Goal: Task Accomplishment & Management: Manage account settings

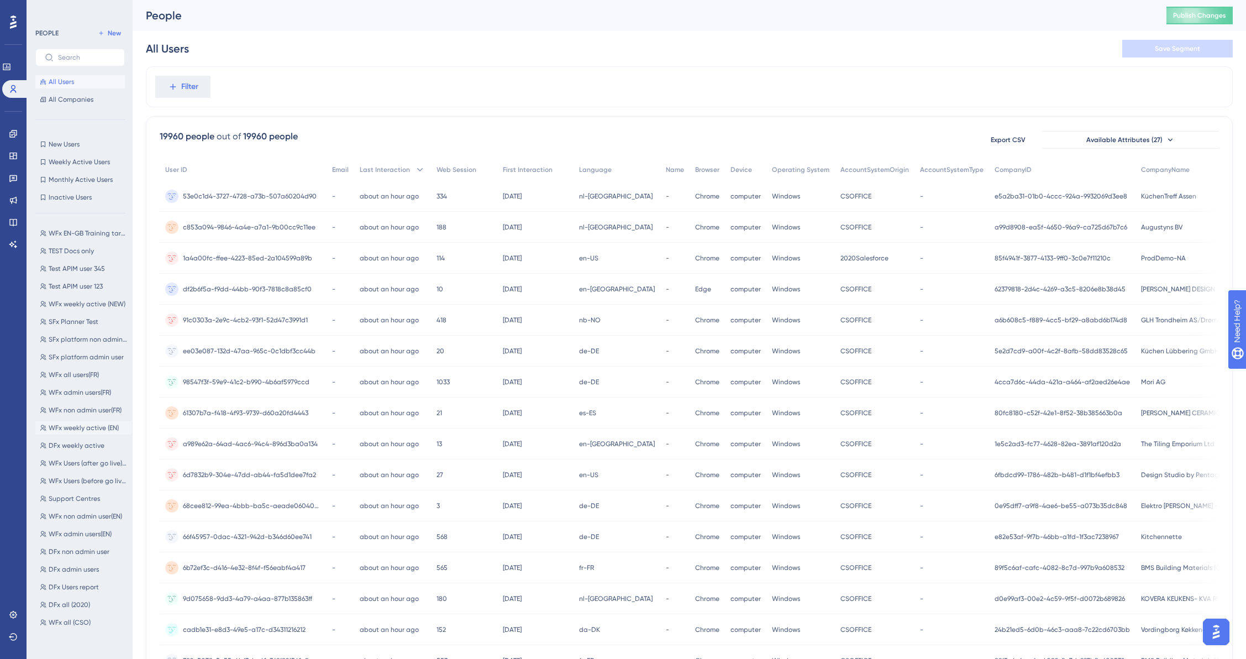
click at [80, 428] on span "WFx weekly active (EN)" at bounding box center [84, 427] width 70 height 9
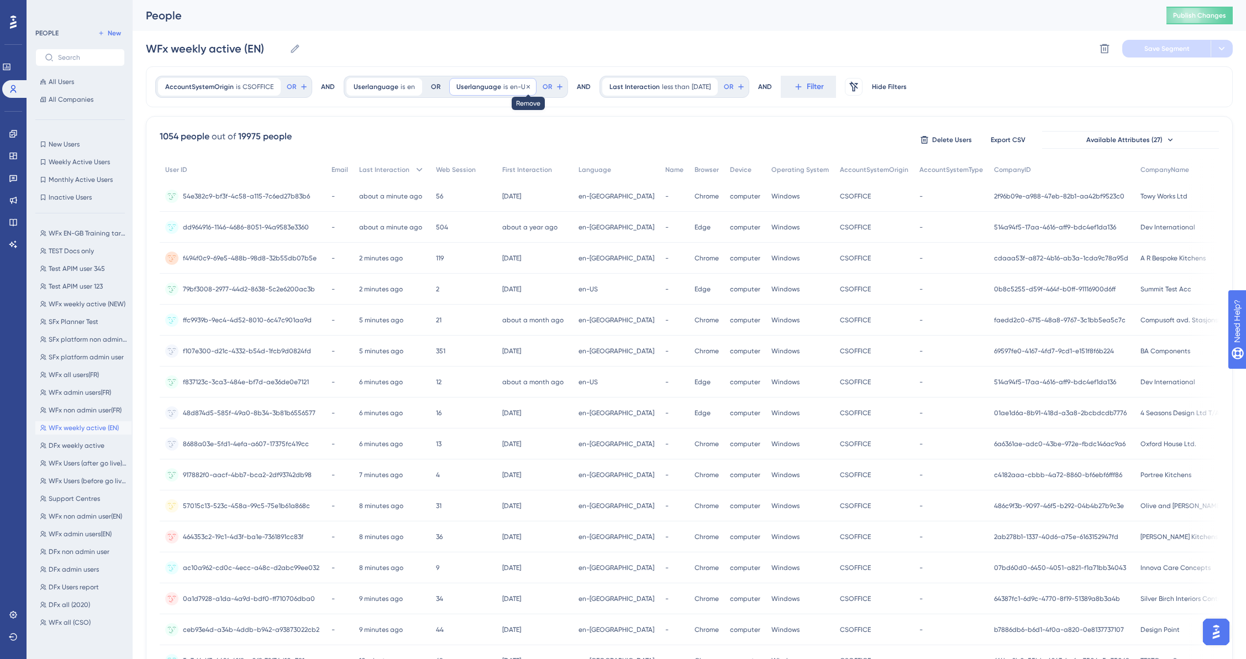
click at [527, 87] on icon at bounding box center [528, 86] width 3 height 3
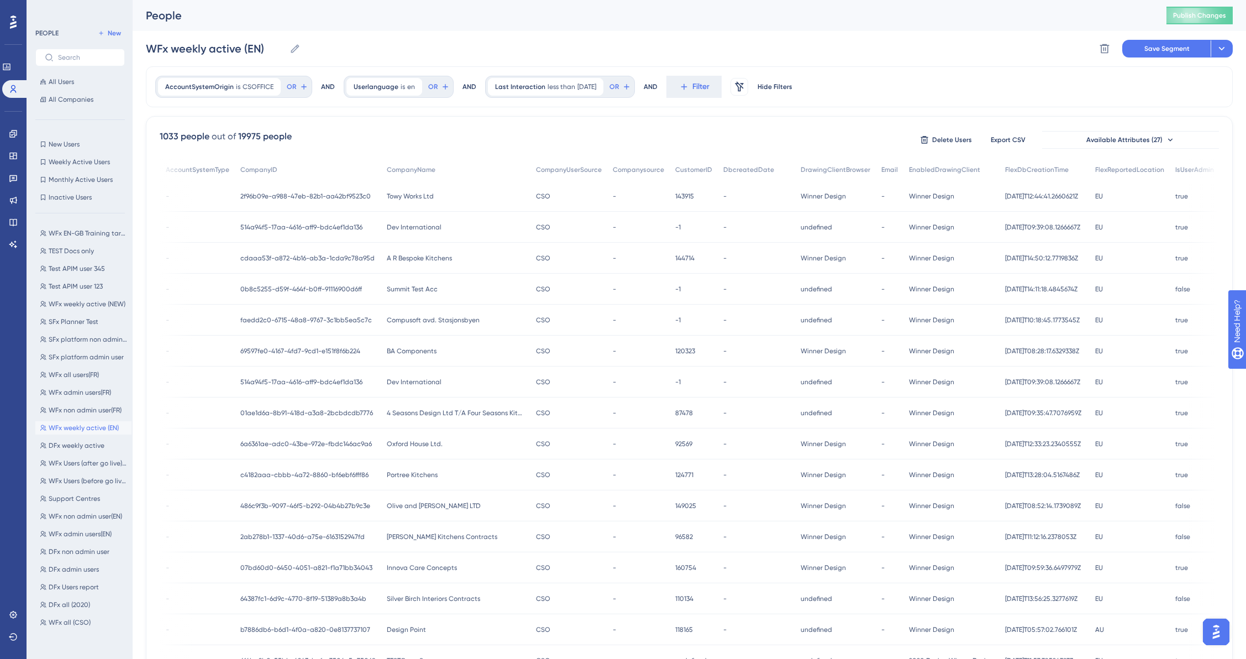
click at [387, 195] on span "Towy Works Ltd" at bounding box center [410, 196] width 47 height 9
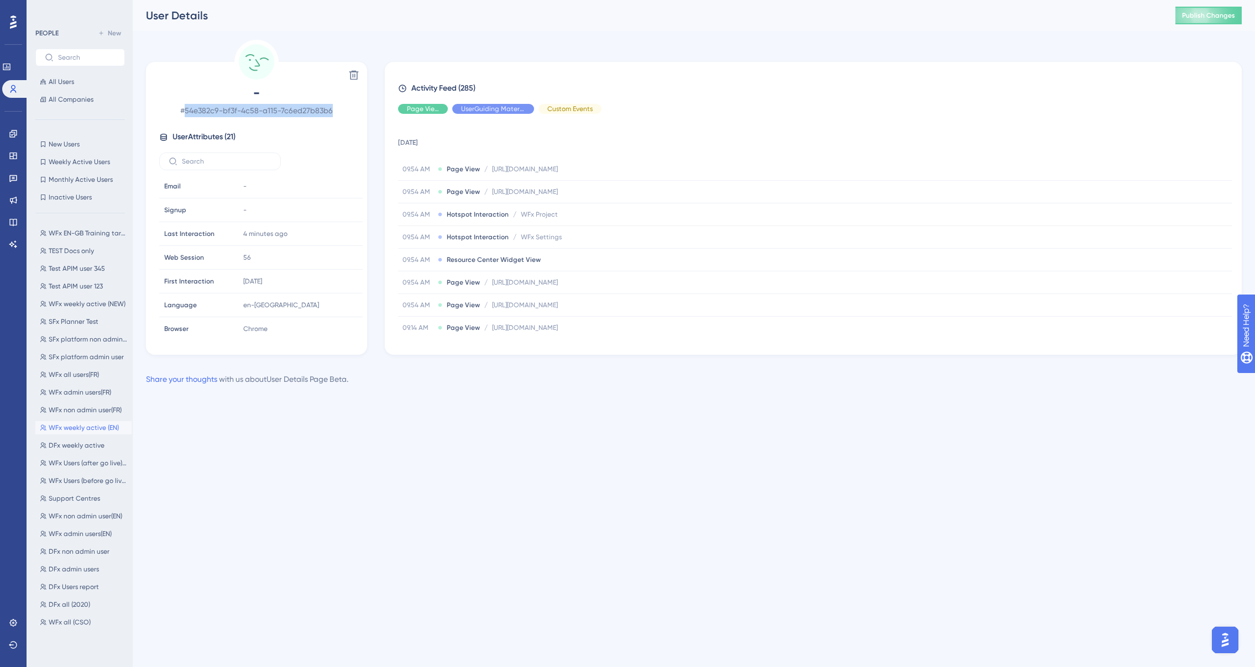
drag, startPoint x: 339, startPoint y: 110, endPoint x: 184, endPoint y: 117, distance: 154.9
click at [184, 117] on span "# 54e382c9-bf3f-4c58-a115-7c6ed27b83b6" at bounding box center [256, 110] width 195 height 13
click at [352, 114] on span "# 54e382c9-bf3f-4c58-a115-7c6ed27b83b6" at bounding box center [256, 110] width 195 height 13
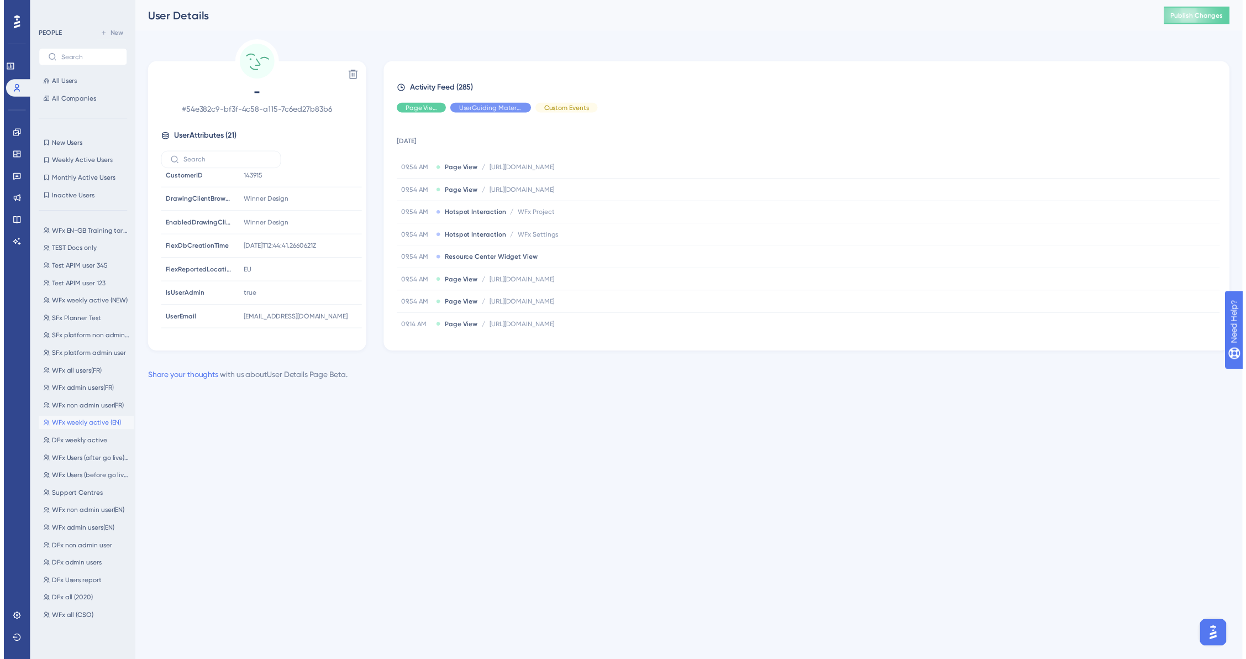
scroll to position [319, 0]
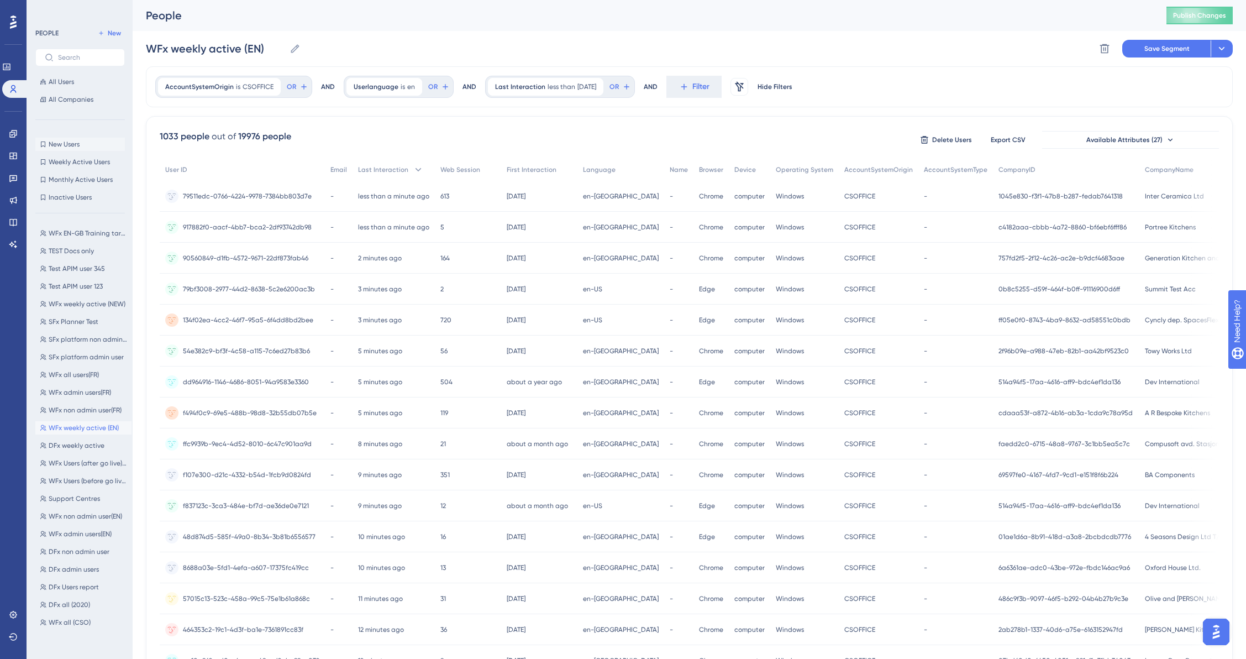
click at [61, 143] on span "New Users" at bounding box center [64, 144] width 31 height 9
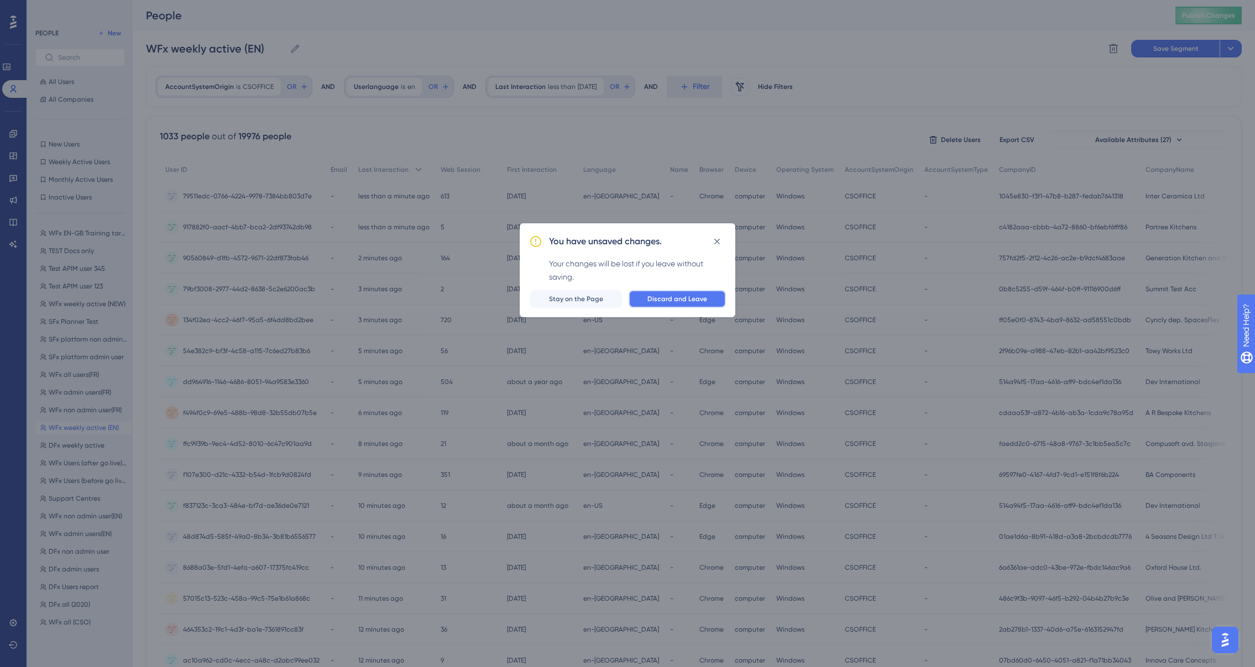
click at [688, 297] on span "Discard and Leave" at bounding box center [677, 299] width 60 height 9
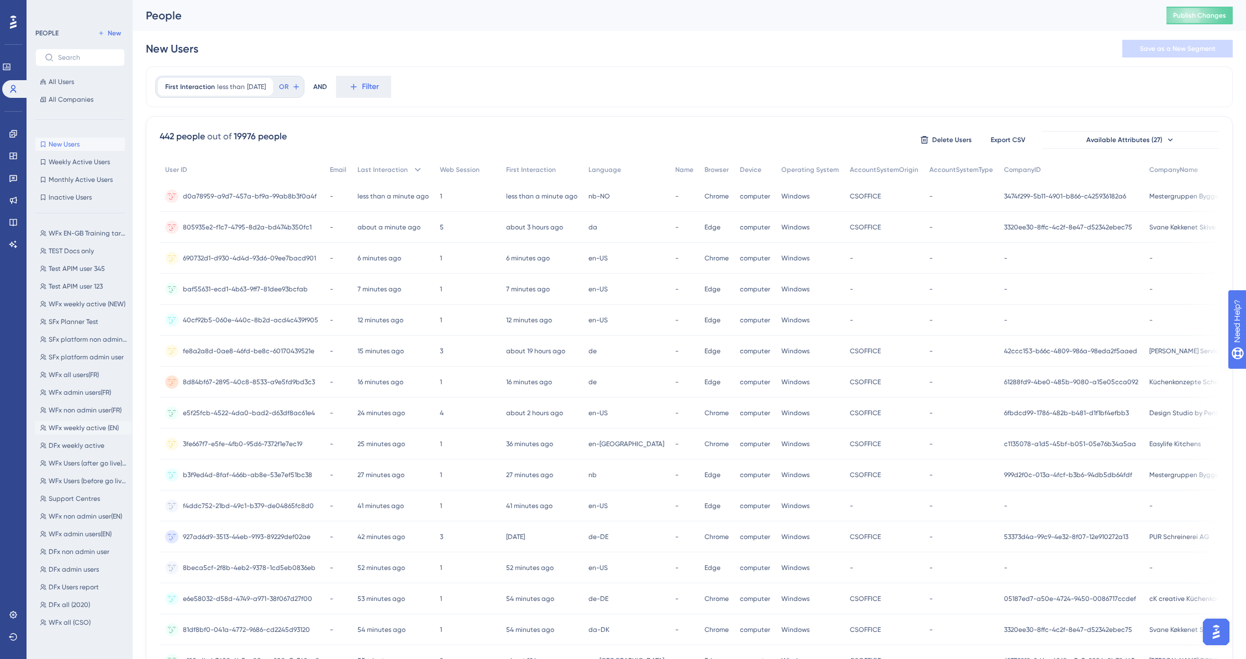
click at [74, 429] on span "WFx weekly active (EN)" at bounding box center [84, 427] width 70 height 9
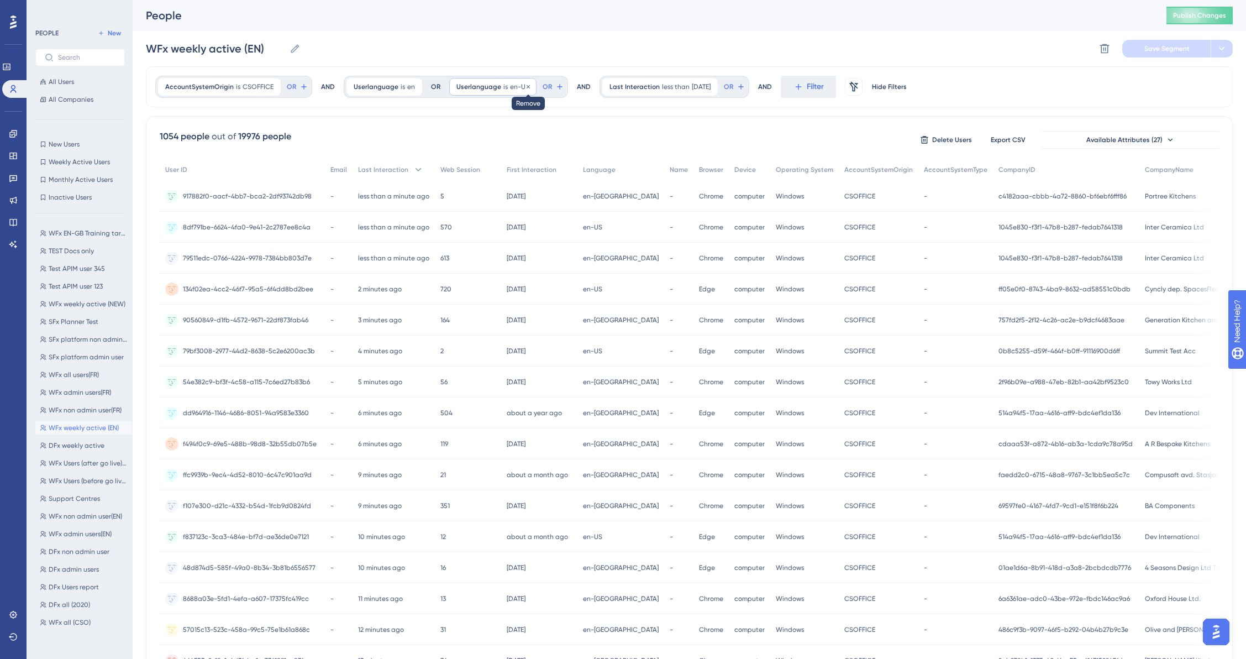
click at [525, 88] on icon at bounding box center [528, 86] width 7 height 7
click at [701, 87] on span "Filter" at bounding box center [701, 86] width 17 height 13
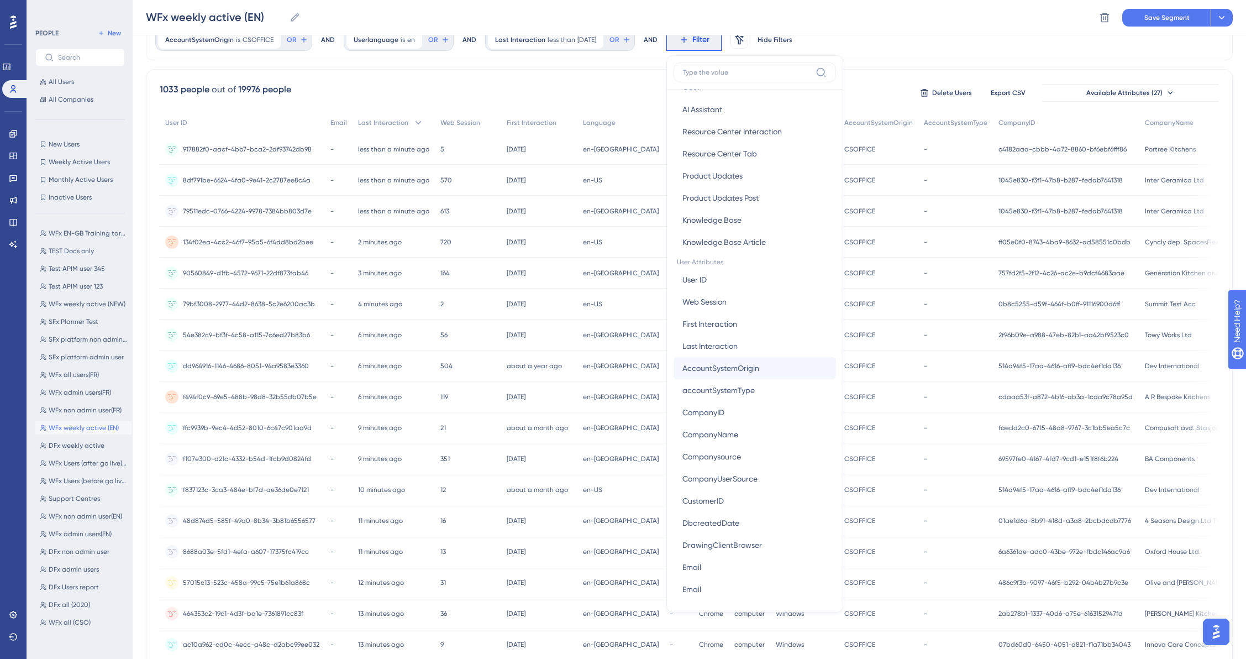
scroll to position [349, 0]
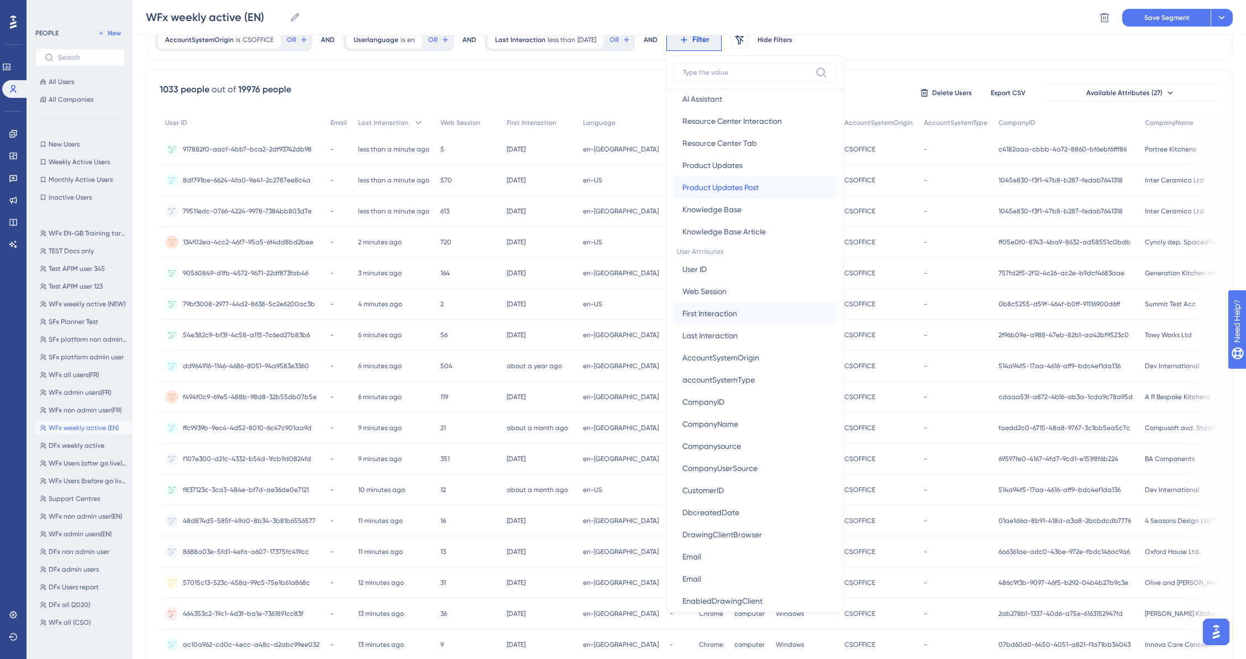
drag, startPoint x: 708, startPoint y: 187, endPoint x: 718, endPoint y: 314, distance: 127.0
click at [718, 314] on div "Browser Attributes Language Language Browser Browser Device Device Operating Sy…" at bounding box center [755, 348] width 163 height 516
click at [718, 312] on span "First Interaction" at bounding box center [710, 313] width 55 height 13
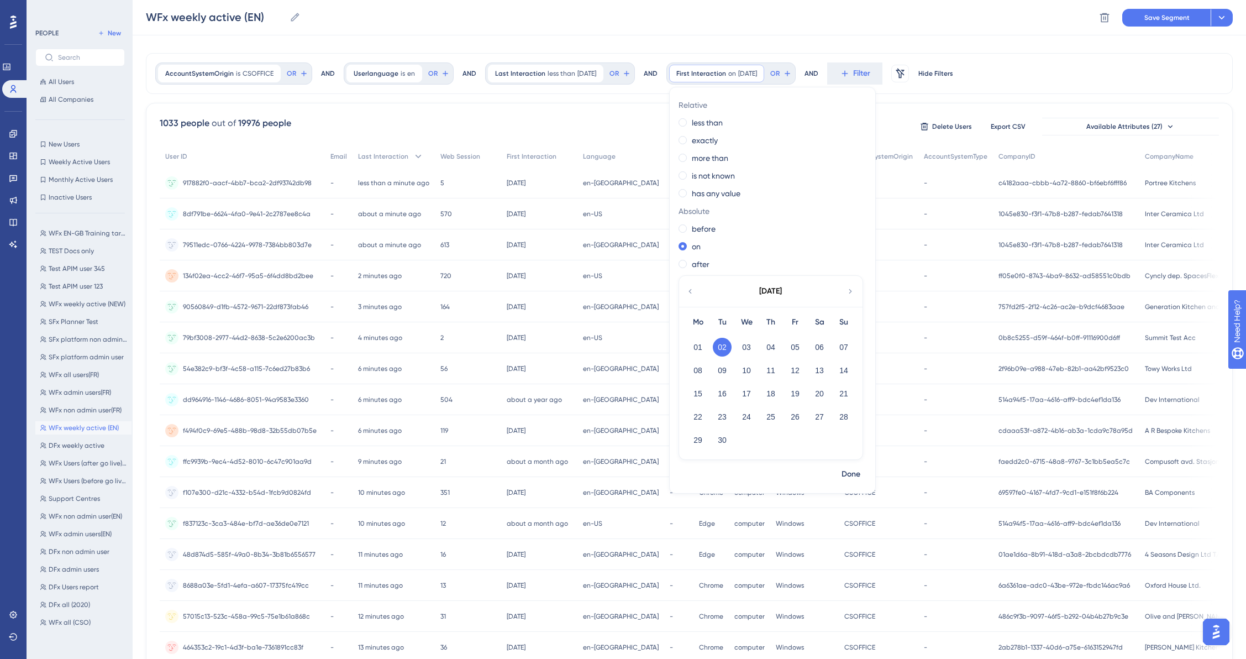
scroll to position [0, 0]
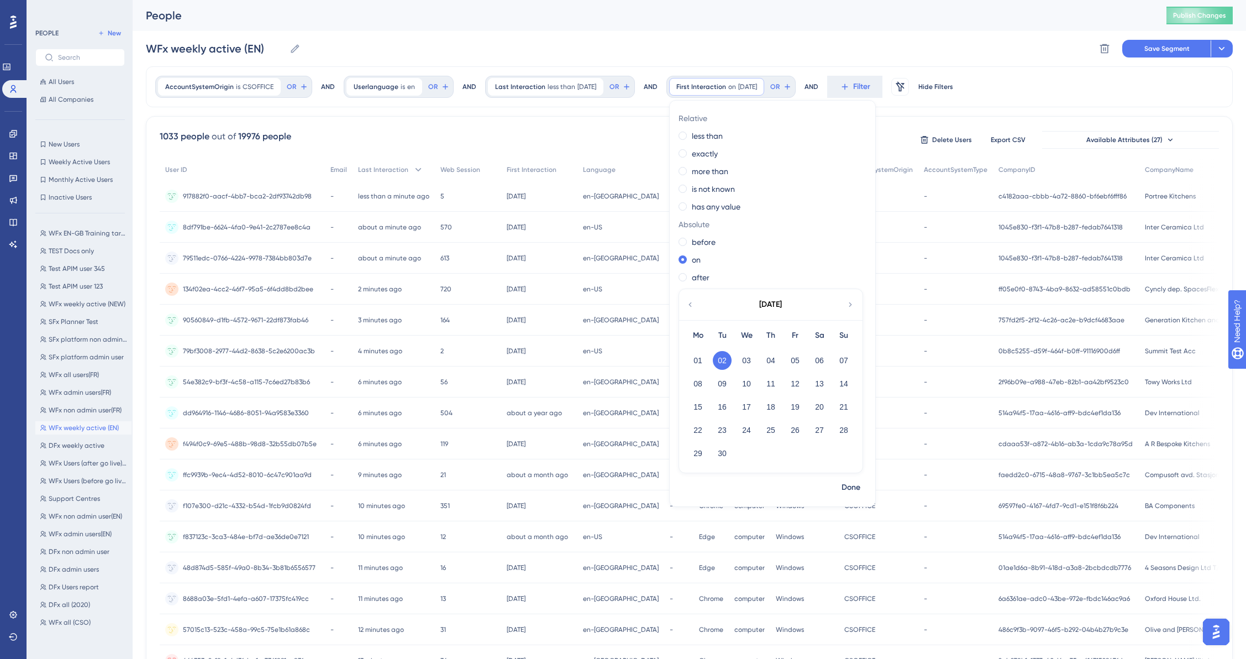
click at [731, 41] on div "WFx weekly active (EN) WFx weekly active (EN) Delete Segment Save Segment Actio…" at bounding box center [689, 48] width 1087 height 35
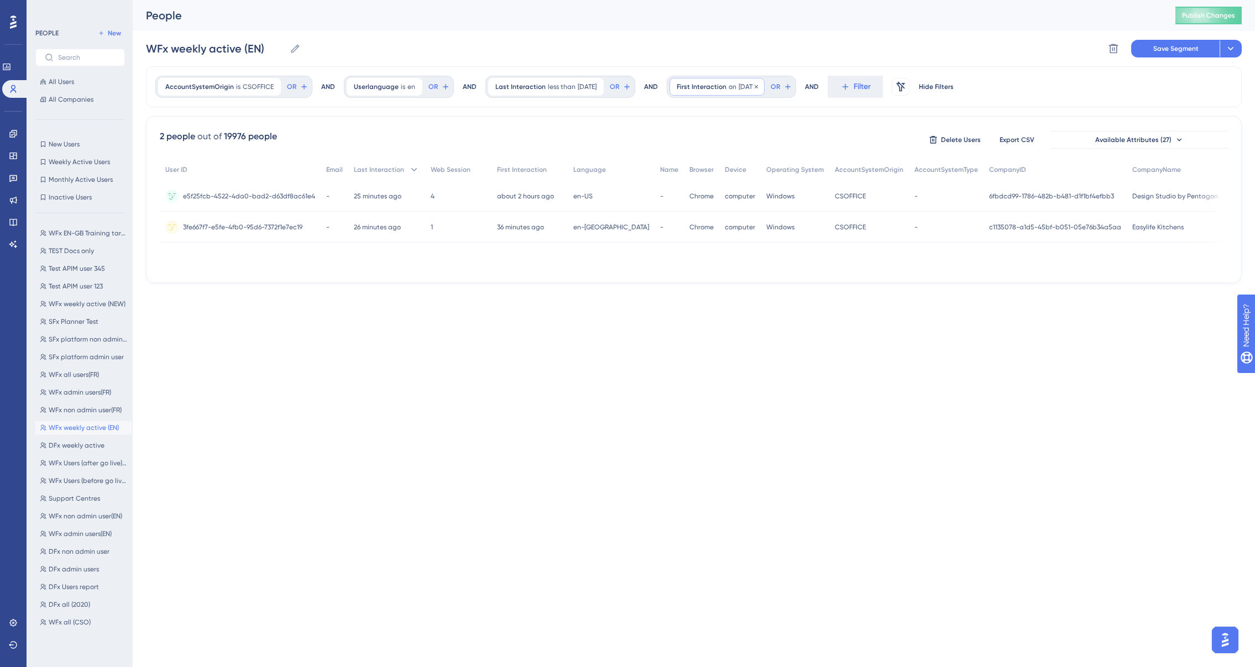
click at [748, 88] on span "[DATE]" at bounding box center [747, 86] width 19 height 9
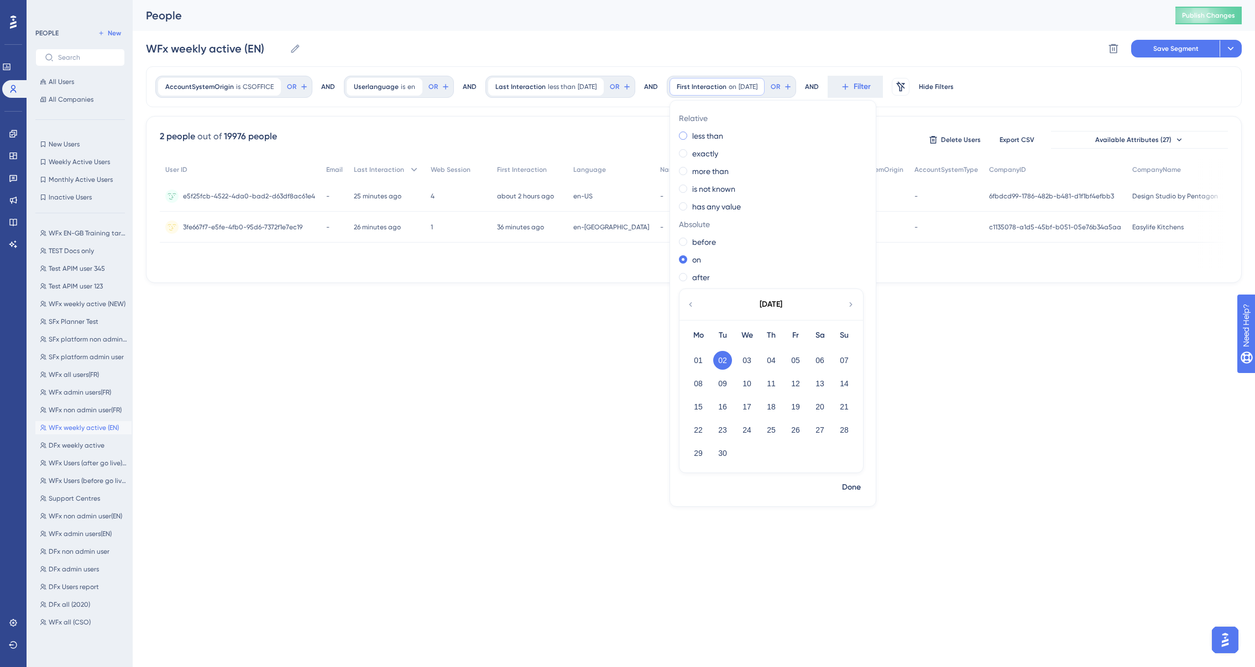
click at [687, 136] on span at bounding box center [683, 136] width 8 height 8
click at [690, 133] on input "radio" at bounding box center [690, 133] width 0 height 0
click at [737, 156] on input "1" at bounding box center [743, 157] width 106 height 13
type input "10"
click at [861, 326] on span "Done" at bounding box center [851, 324] width 19 height 13
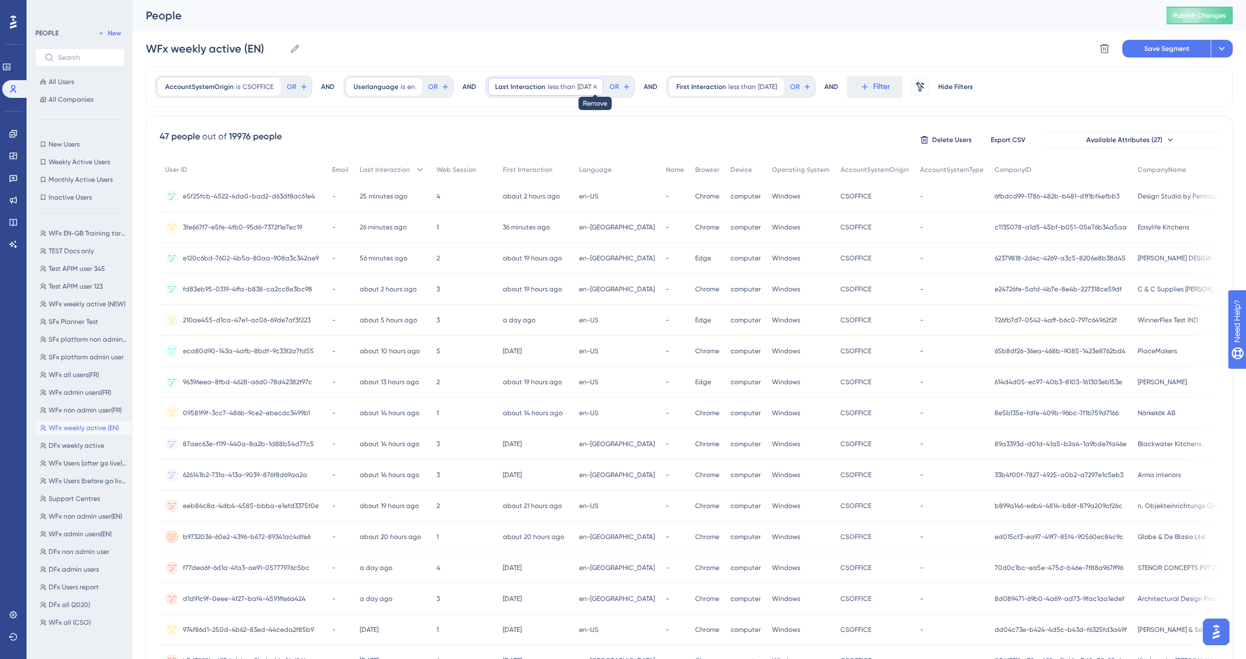
click at [599, 87] on icon at bounding box center [595, 86] width 7 height 7
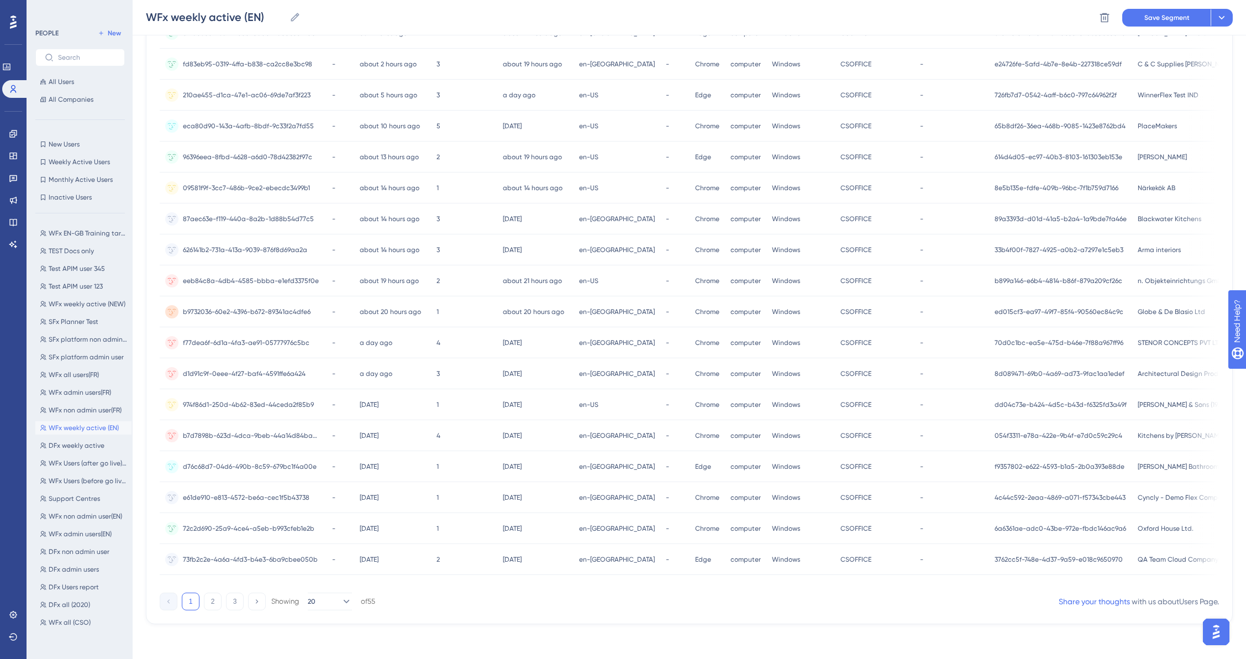
click at [748, 592] on div "1 2 3 Showing 20 of 55 Share your thoughts with us about Users Page ." at bounding box center [690, 599] width 1060 height 22
drag, startPoint x: 698, startPoint y: 592, endPoint x: 1083, endPoint y: 590, distance: 384.7
click at [880, 590] on div "55 people out of 19976 people Delete Users Export CSV Available Attributes (27)…" at bounding box center [689, 257] width 1087 height 733
click at [875, 593] on div "1 2 3 Showing 20 of 55 Share your thoughts with us about Users Page ." at bounding box center [690, 599] width 1060 height 22
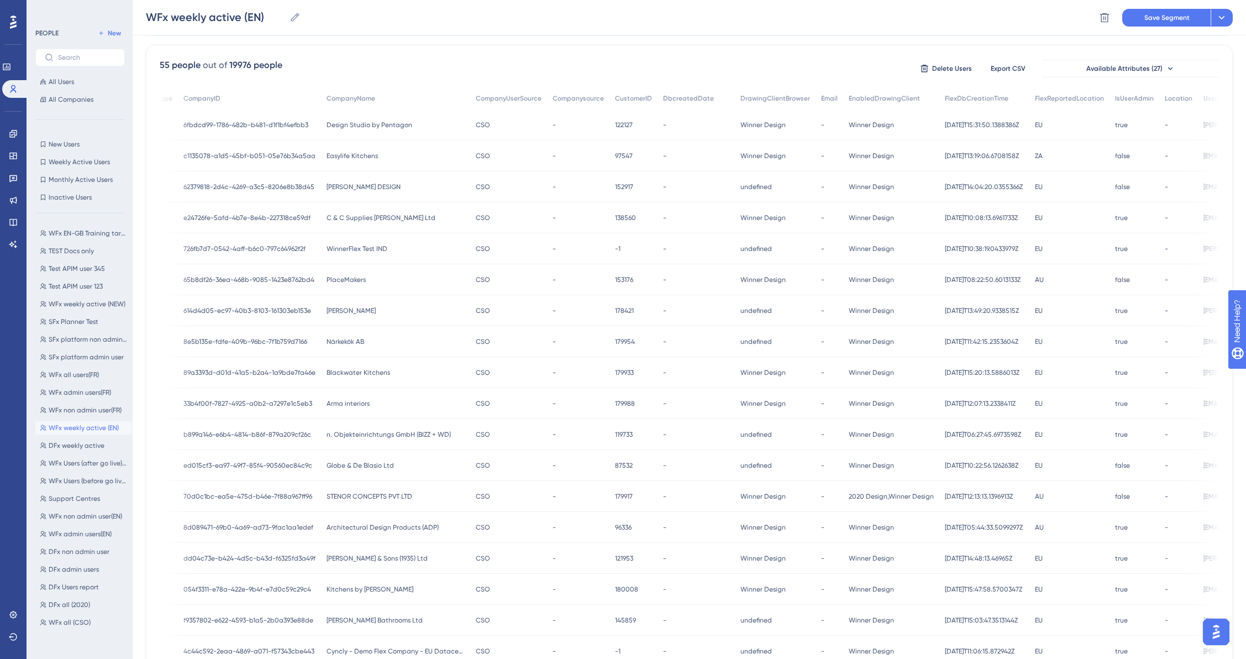
scroll to position [15, 0]
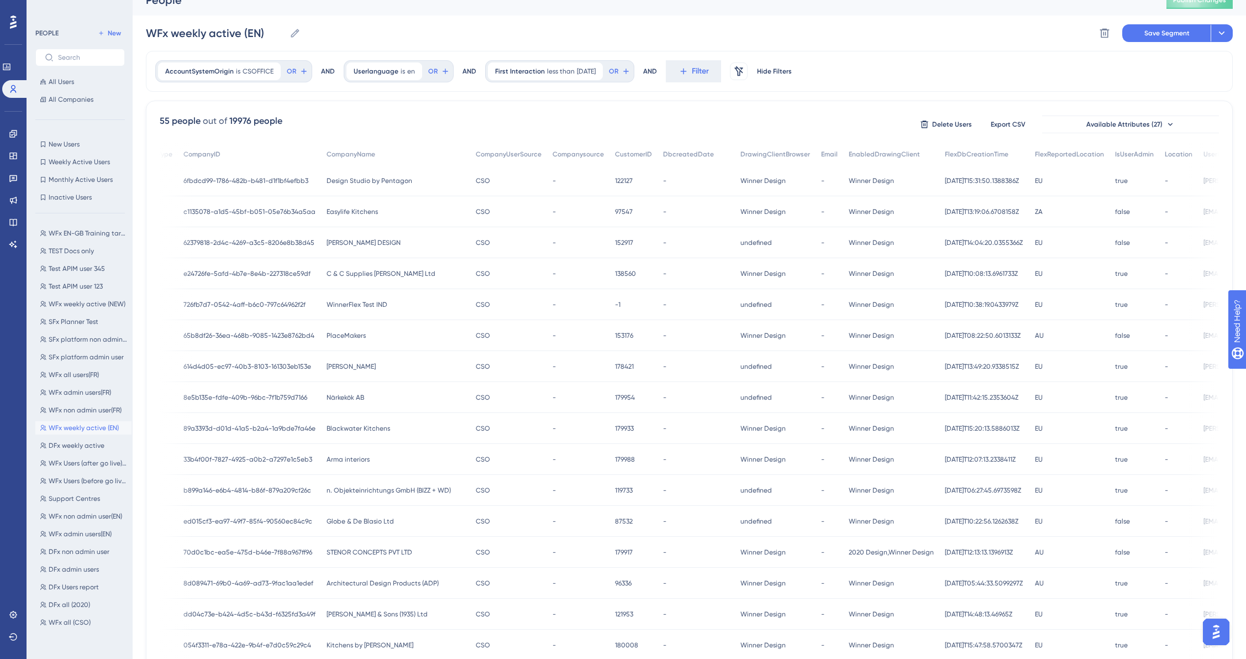
click at [327, 180] on span "Design Studio by Pentagon" at bounding box center [370, 180] width 86 height 9
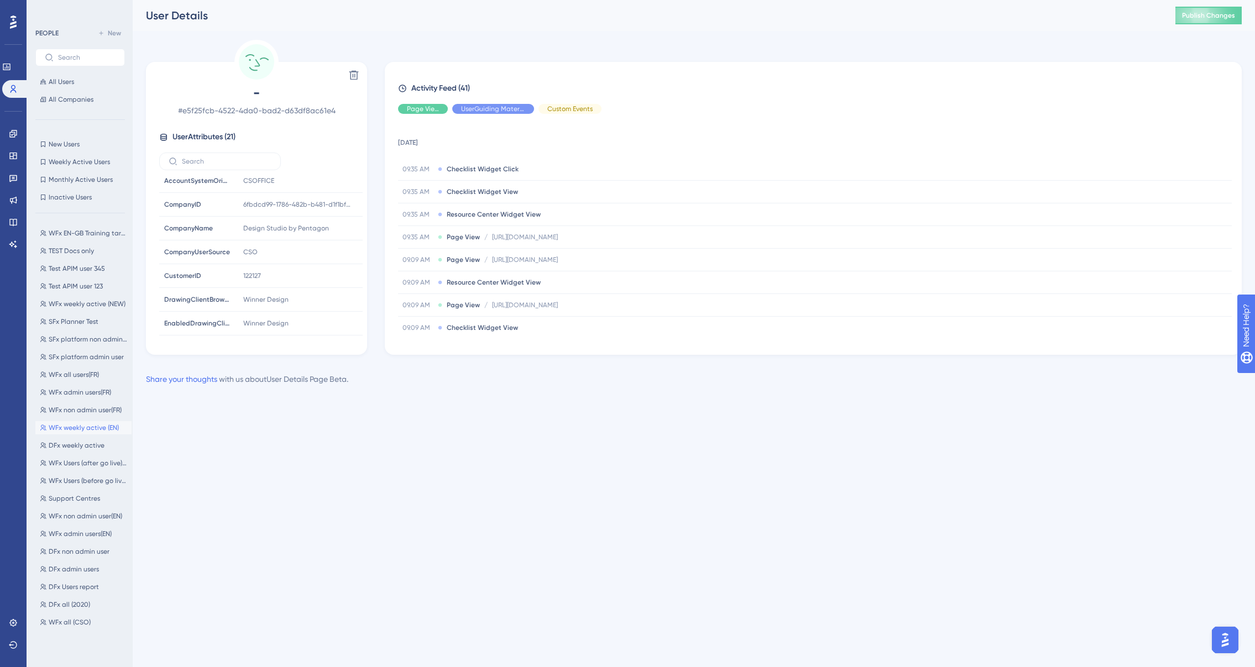
scroll to position [337, 0]
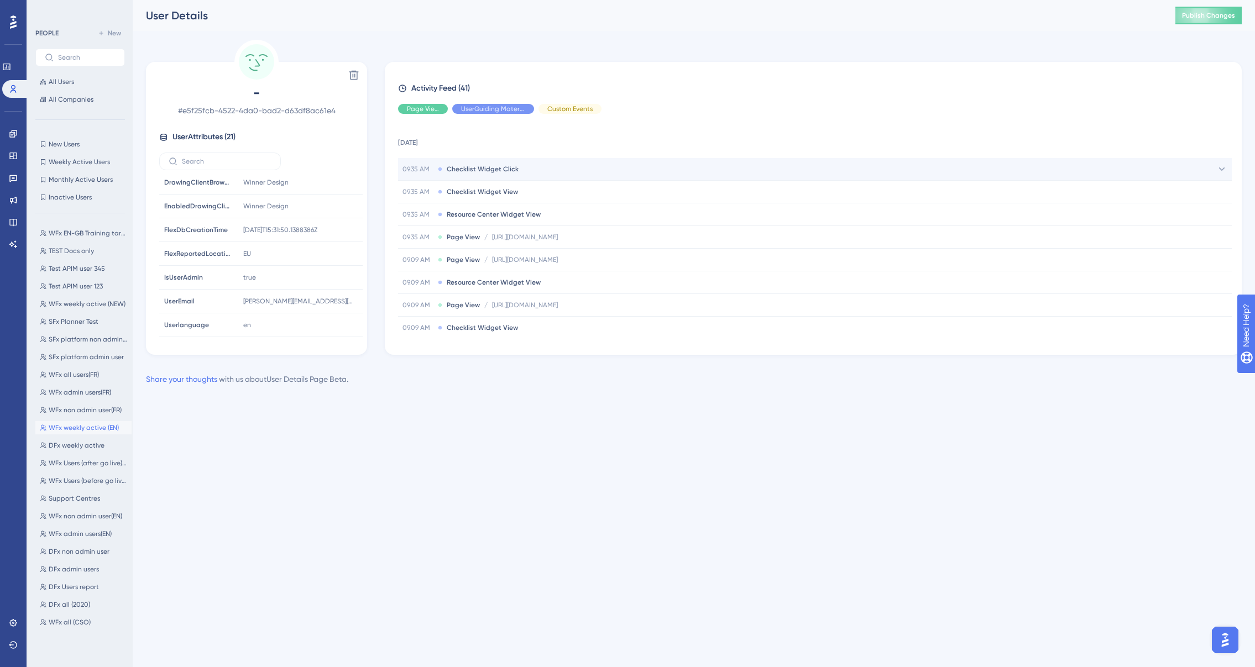
click at [513, 167] on span "Checklist Widget Click" at bounding box center [483, 169] width 72 height 9
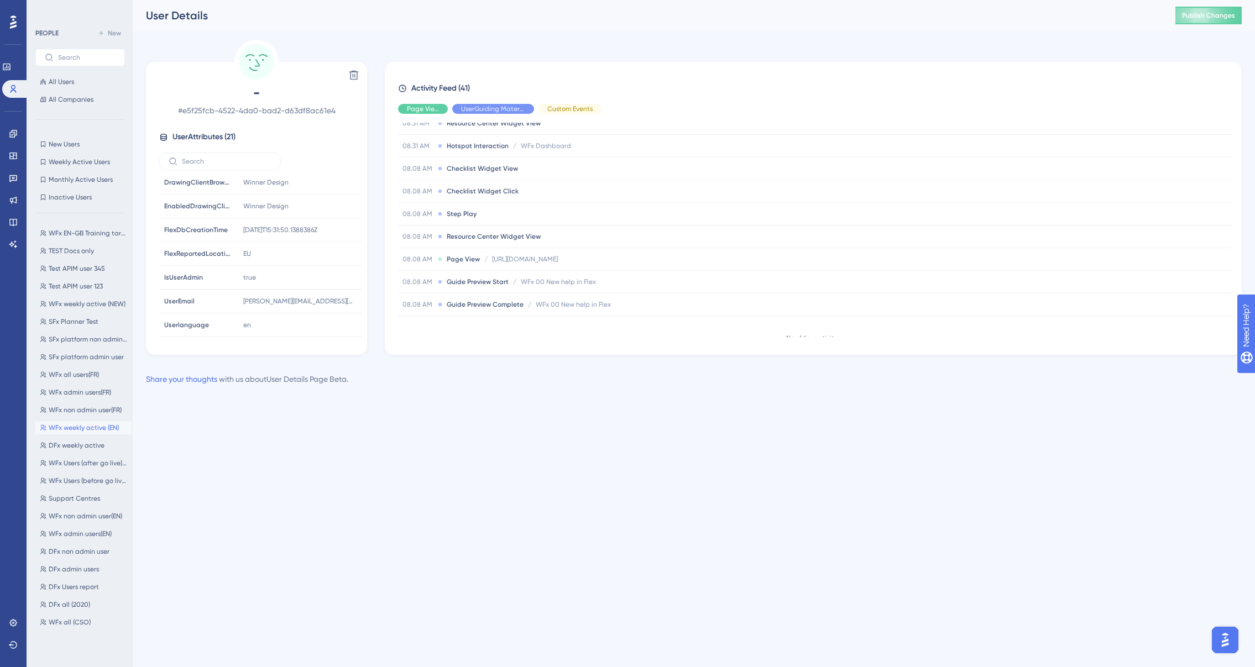
scroll to position [818, 0]
click at [473, 213] on span "Step Play" at bounding box center [462, 211] width 30 height 9
click at [880, 273] on div "Activity Feed (41) Page View UserGuiding Material Custom Events [DATE] 09.35 AM…" at bounding box center [813, 208] width 857 height 293
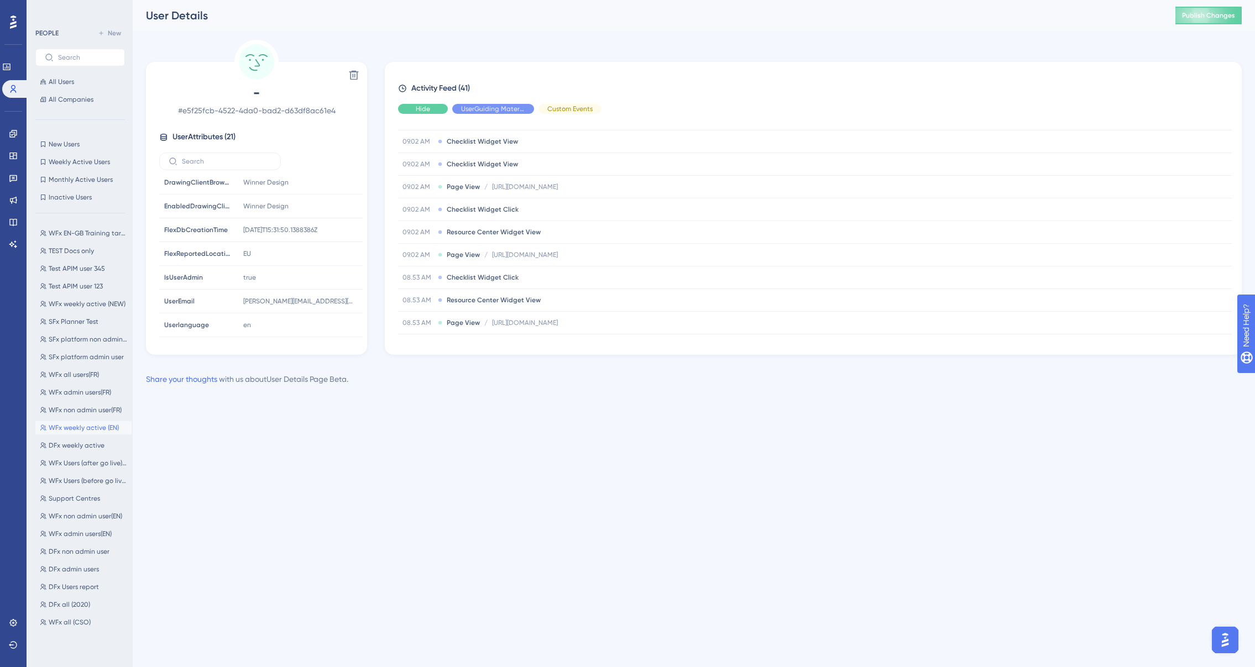
click at [421, 106] on span "Hide" at bounding box center [423, 108] width 14 height 9
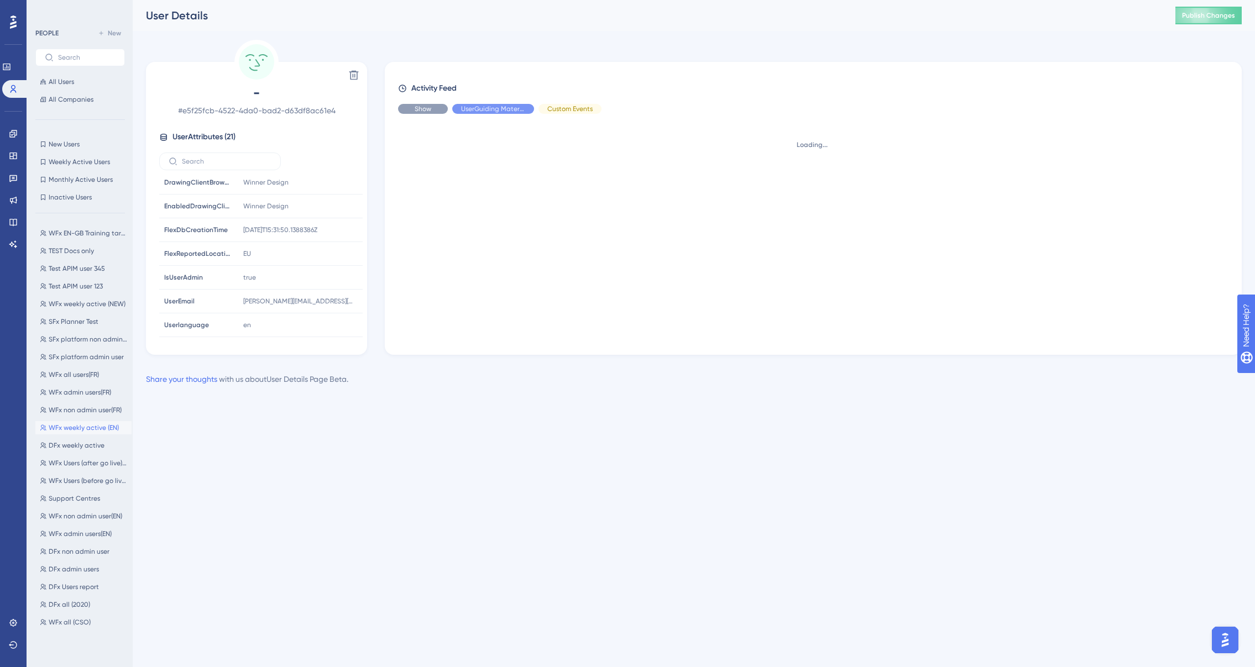
scroll to position [0, 0]
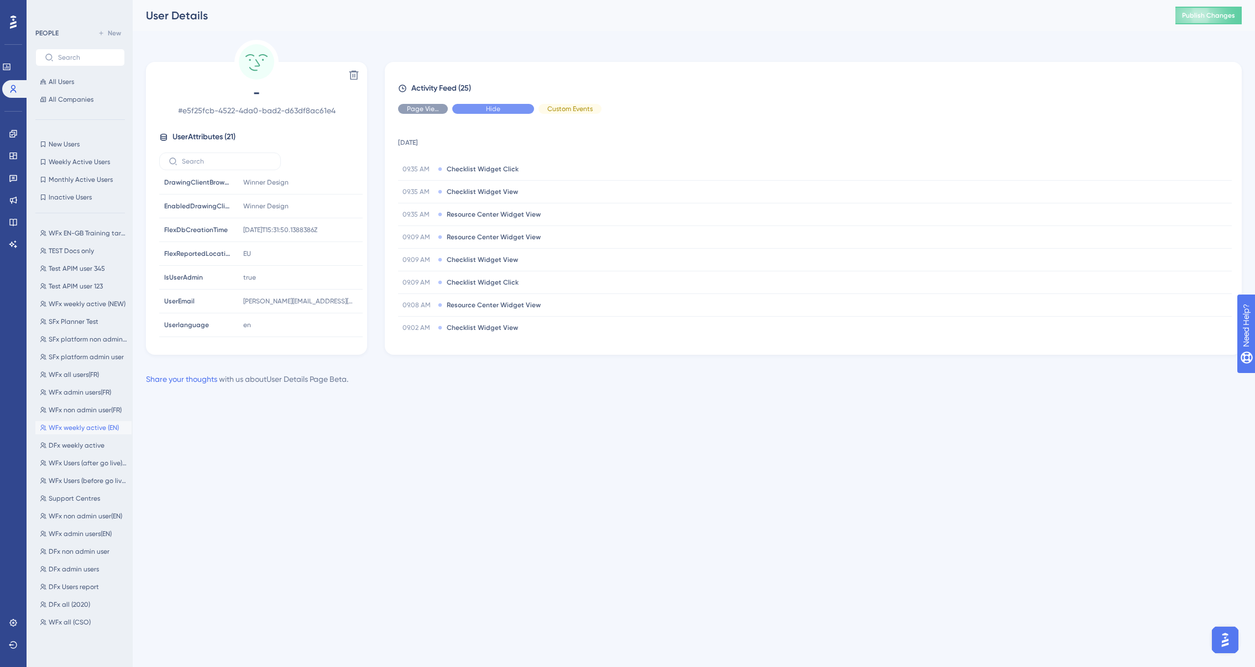
click at [509, 109] on div "Hide" at bounding box center [493, 109] width 82 height 10
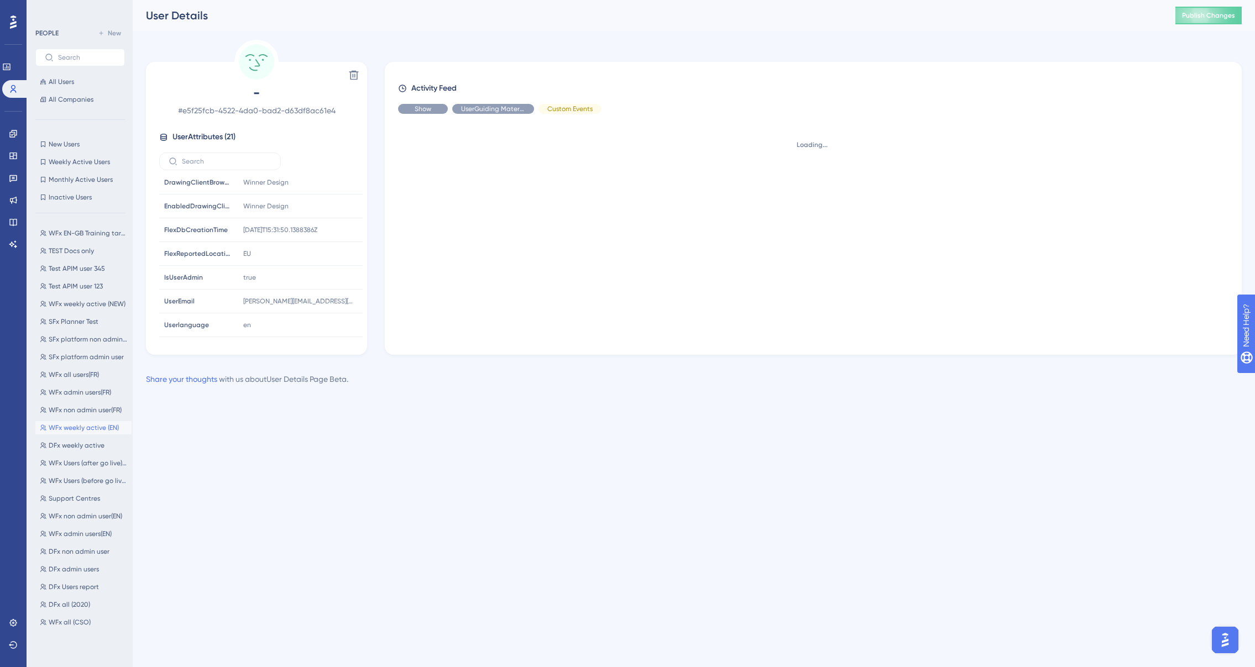
click at [418, 108] on span "Show" at bounding box center [423, 108] width 17 height 9
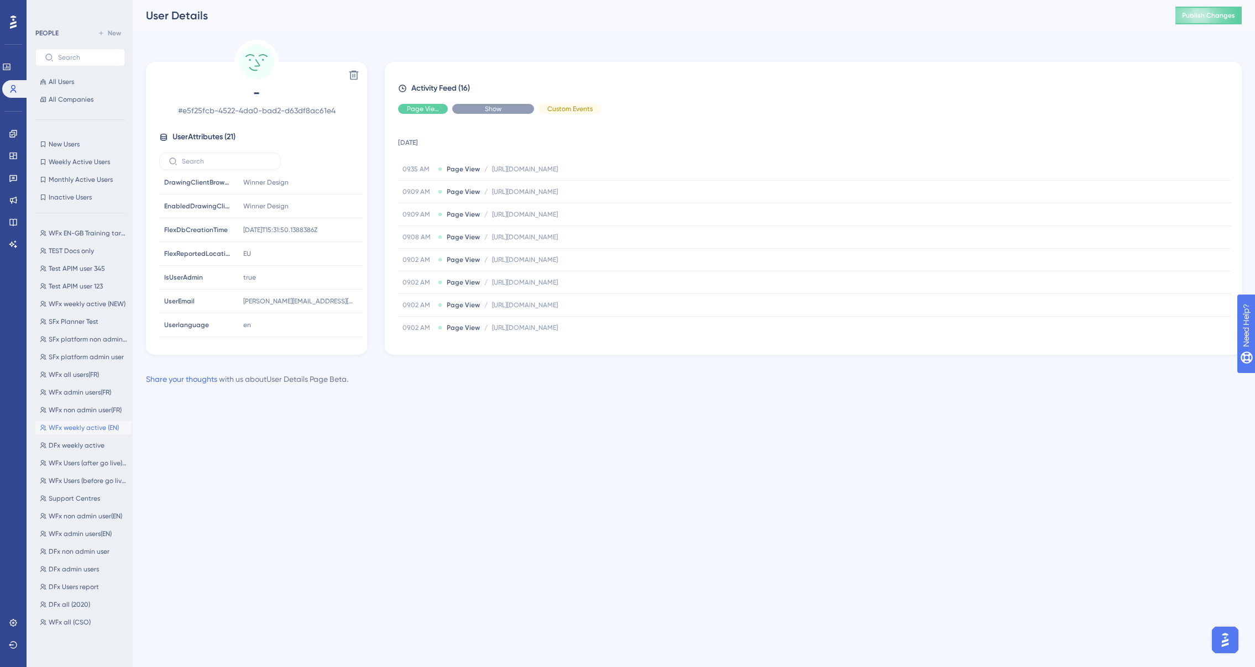
click at [495, 108] on span "Show" at bounding box center [493, 108] width 17 height 9
click at [411, 111] on div "Hide" at bounding box center [423, 109] width 50 height 10
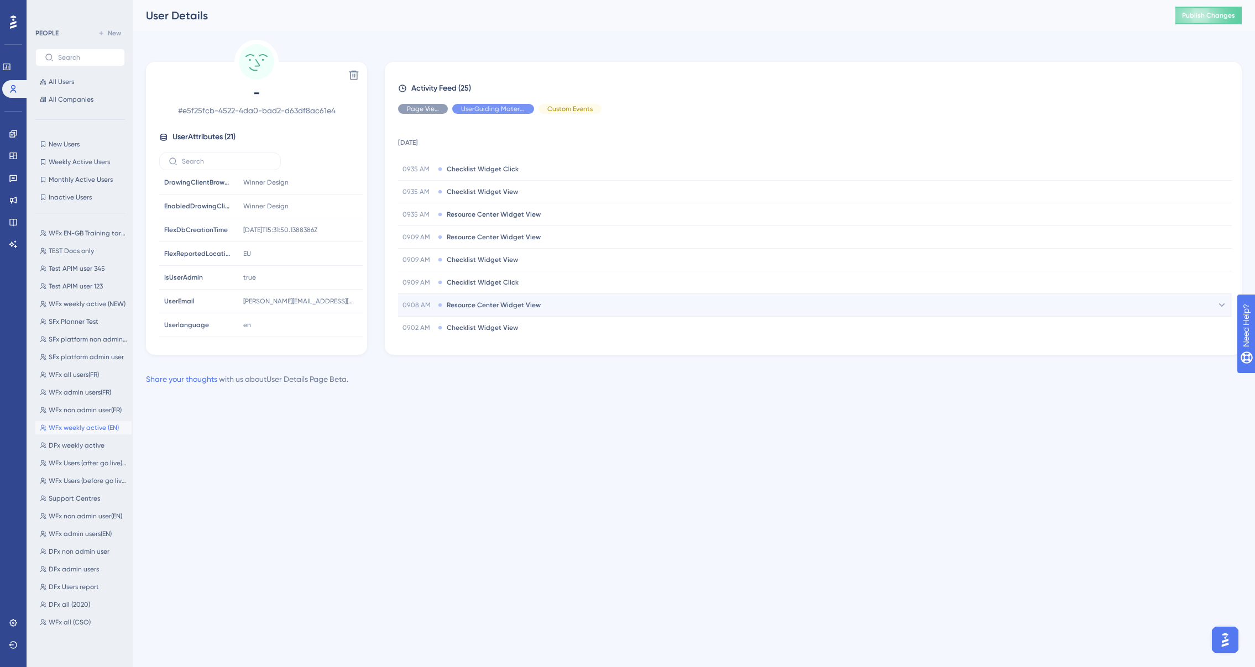
click at [501, 305] on span "Resource Center Widget View" at bounding box center [494, 305] width 94 height 9
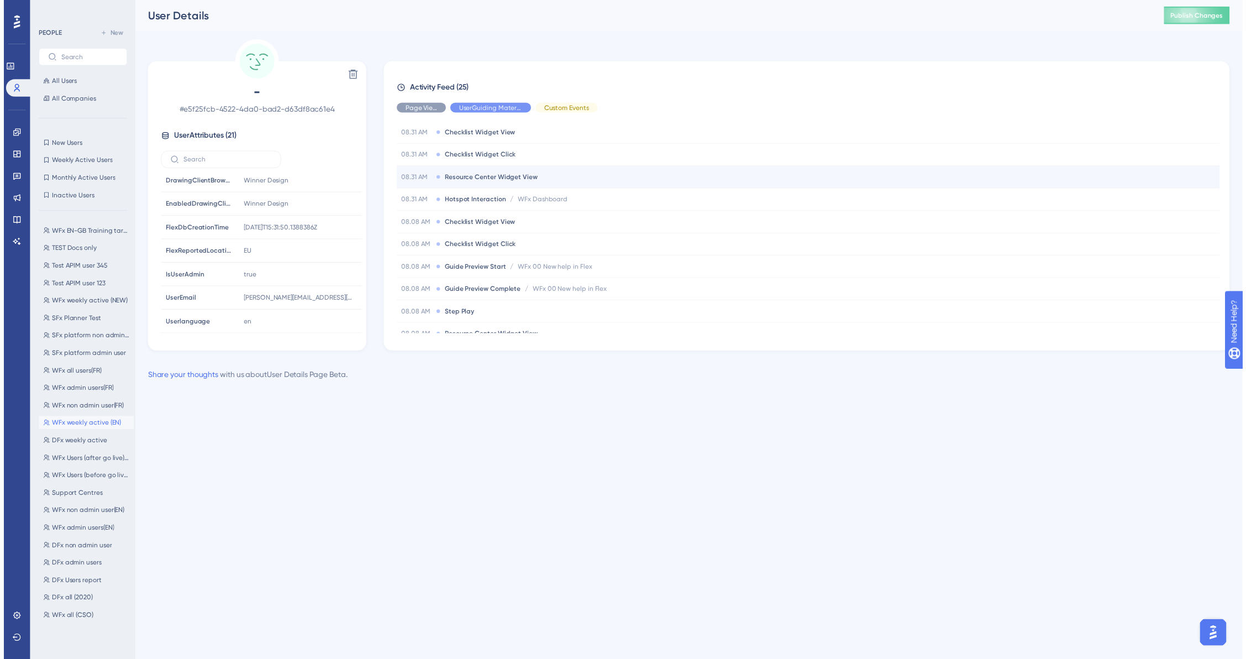
scroll to position [458, 0]
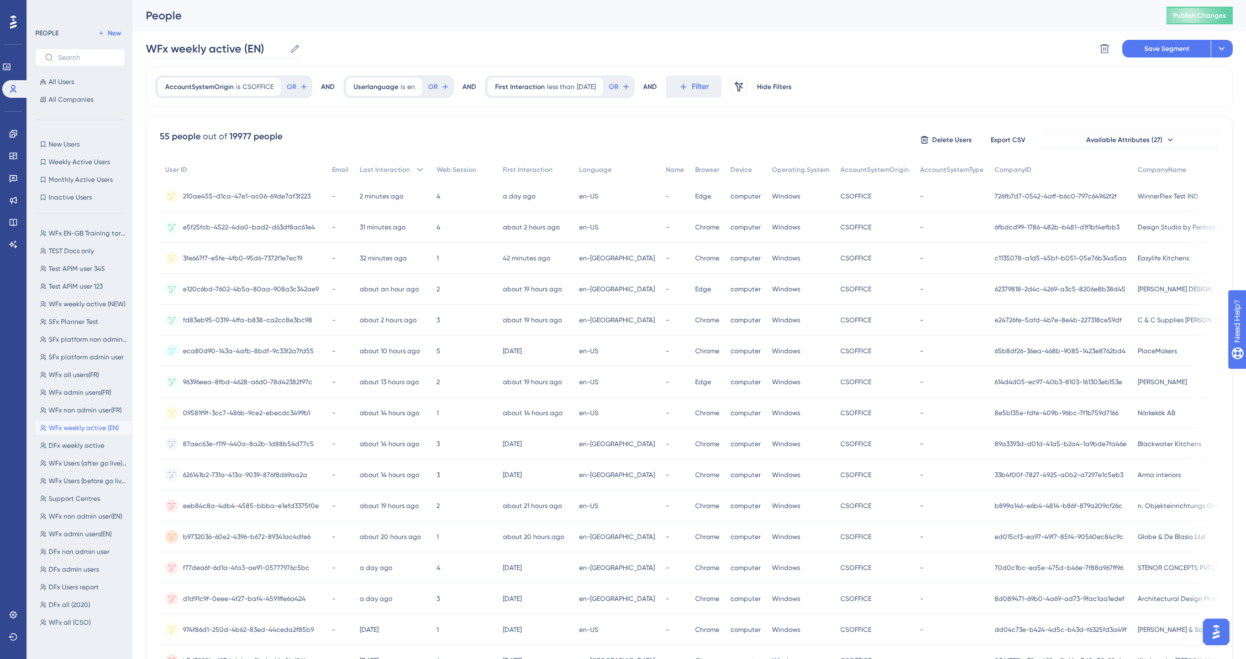
click at [294, 49] on icon at bounding box center [295, 48] width 8 height 8
click at [285, 49] on input "WFx weekly active (EN)" at bounding box center [215, 48] width 139 height 15
drag, startPoint x: 171, startPoint y: 49, endPoint x: 264, endPoint y: 50, distance: 92.3
click at [264, 50] on input "WFx weekly active (EN)" at bounding box center [215, 48] width 139 height 15
click at [880, 50] on icon at bounding box center [1222, 48] width 11 height 11
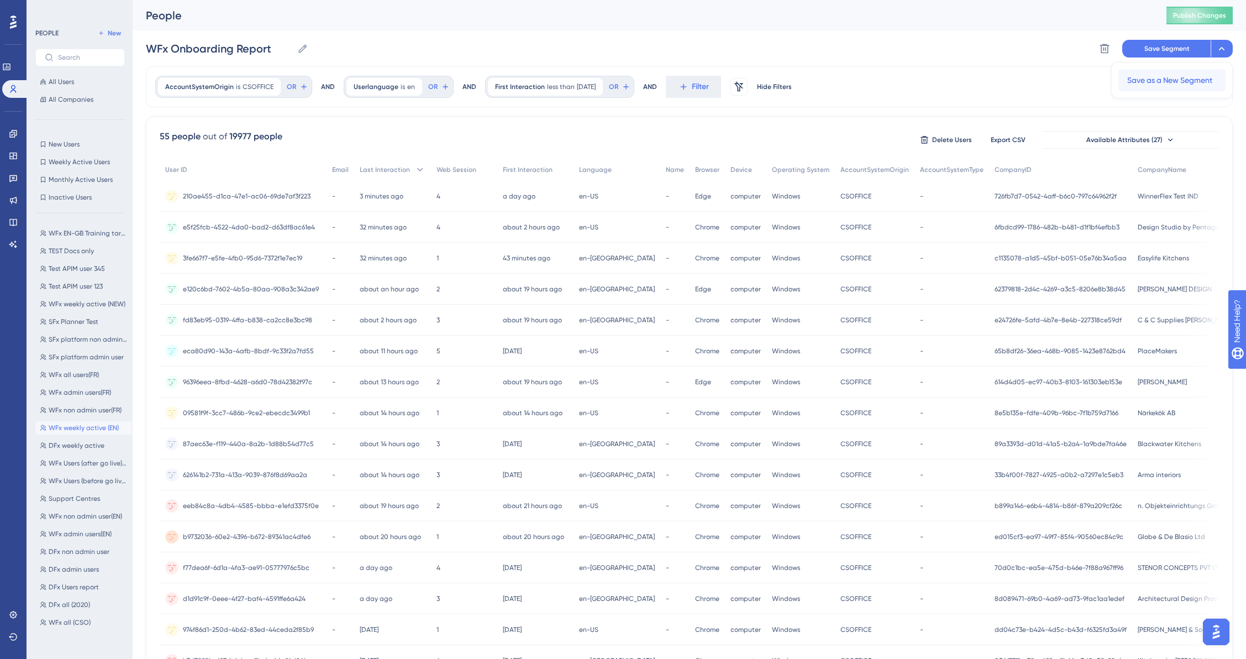
click at [880, 79] on span "Save as a New Segment" at bounding box center [1170, 80] width 85 height 13
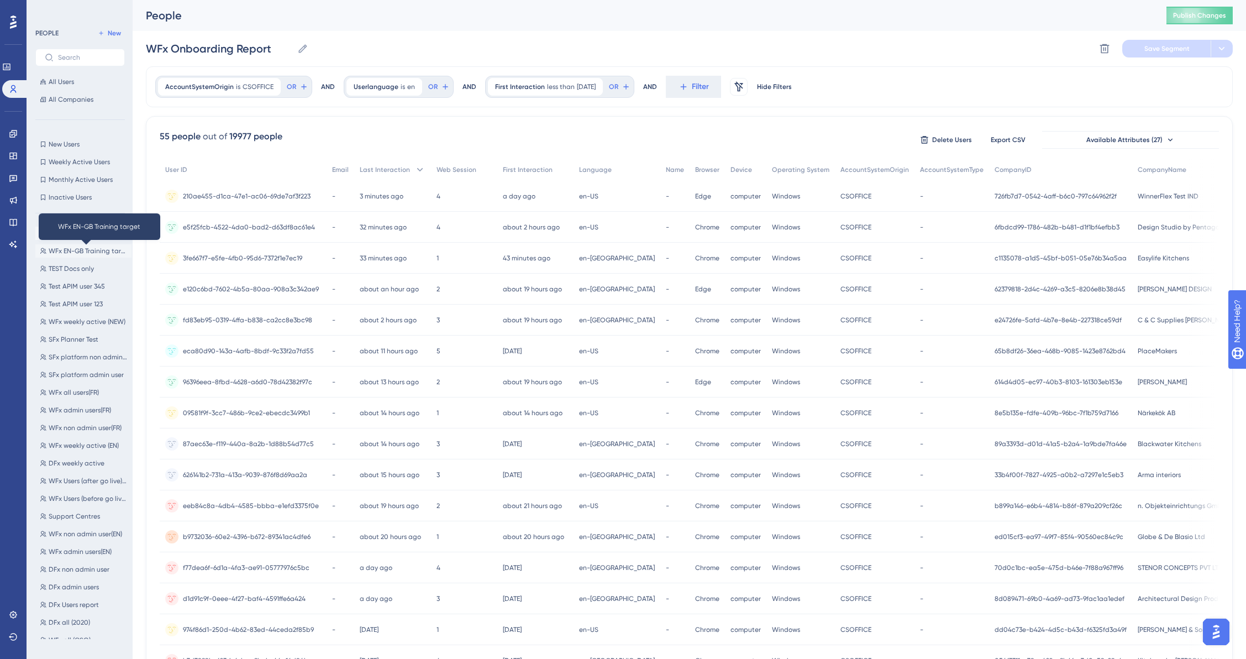
click at [69, 250] on span "WFx EN-GB Training target" at bounding box center [88, 251] width 78 height 9
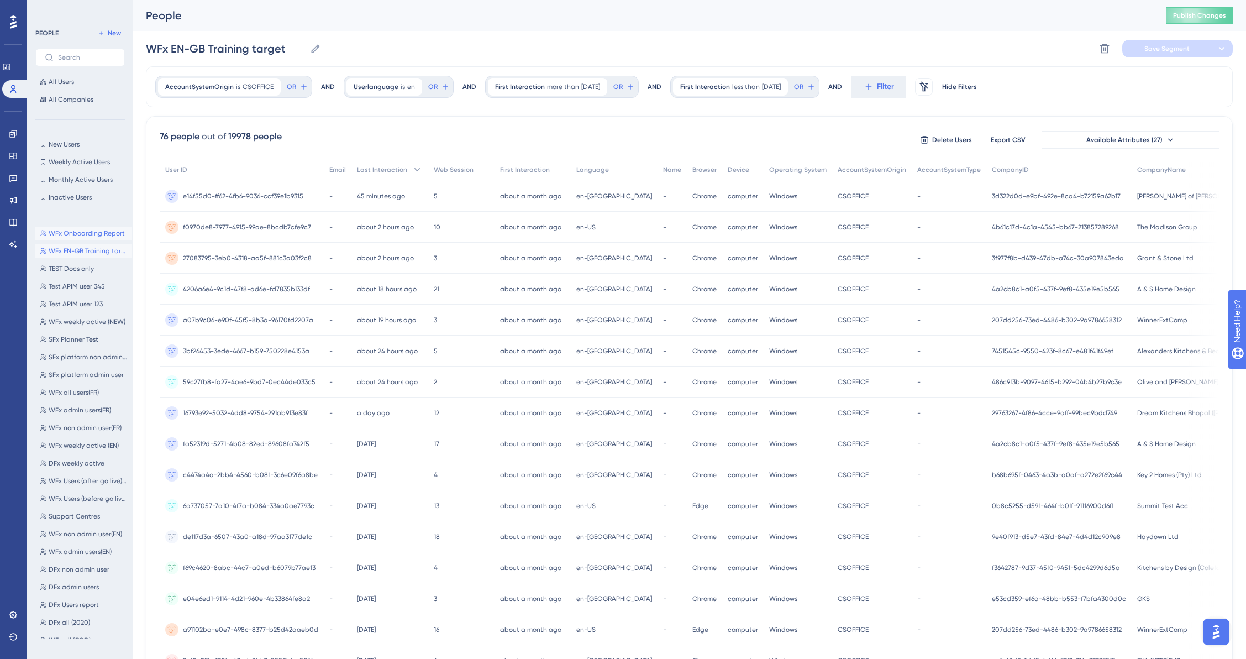
click at [83, 237] on span "WFx Onboarding Report" at bounding box center [87, 233] width 76 height 9
type input "WFx Onboarding Report"
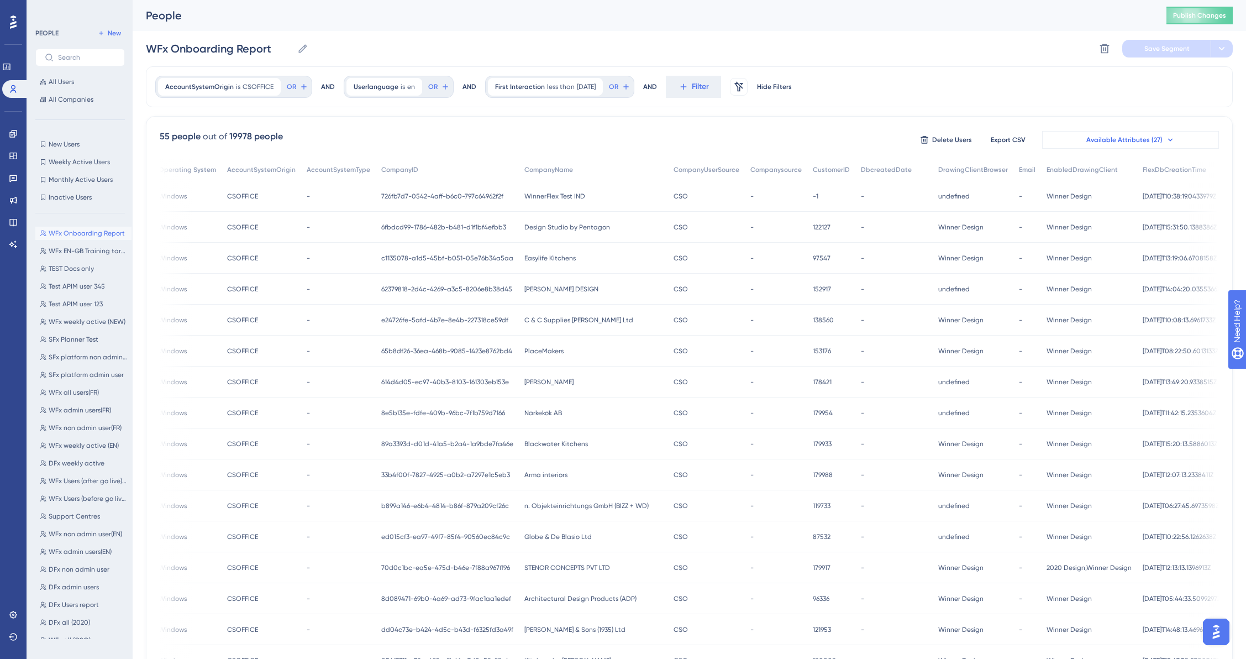
click at [880, 138] on span "Available Attributes (27)" at bounding box center [1125, 139] width 76 height 9
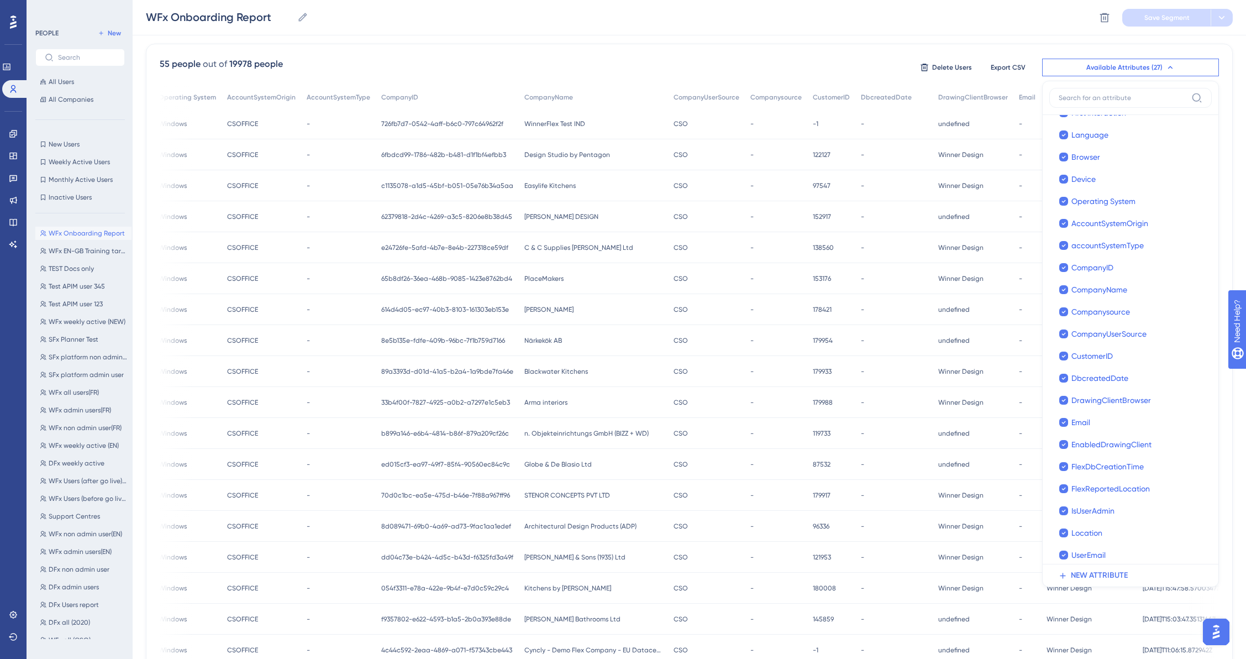
scroll to position [161, 0]
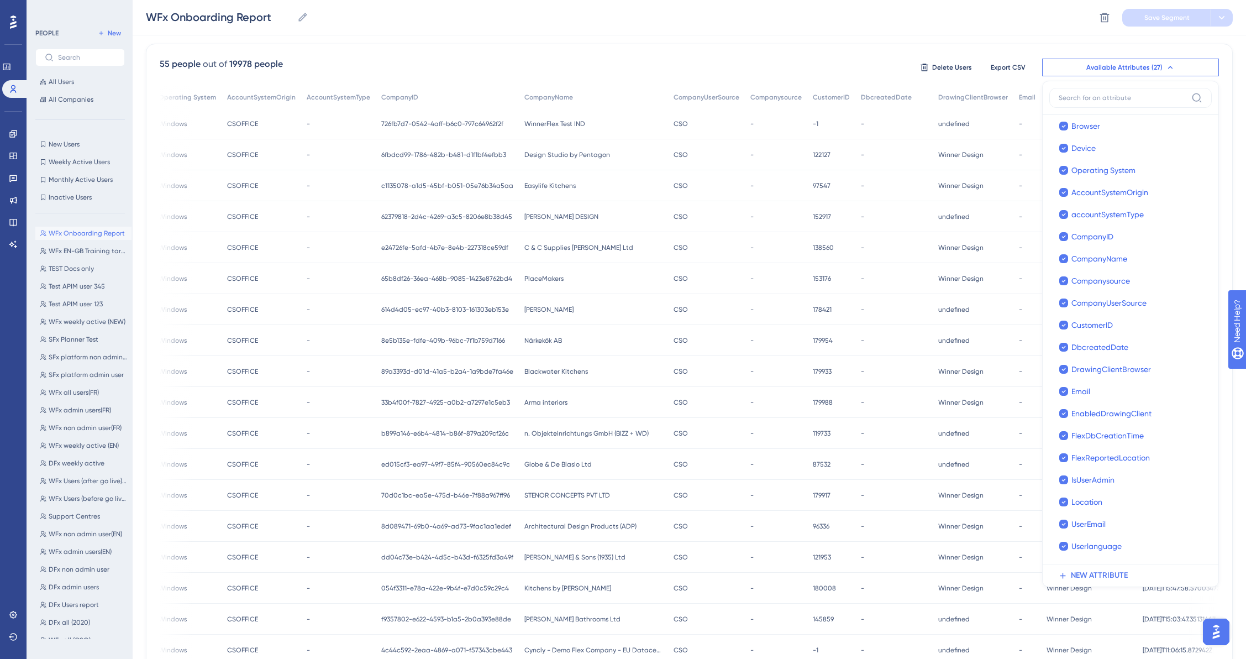
click at [712, 62] on div "55 people out of 19978 people Delete Users Export CSV Available Attributes (27)…" at bounding box center [690, 67] width 1060 height 20
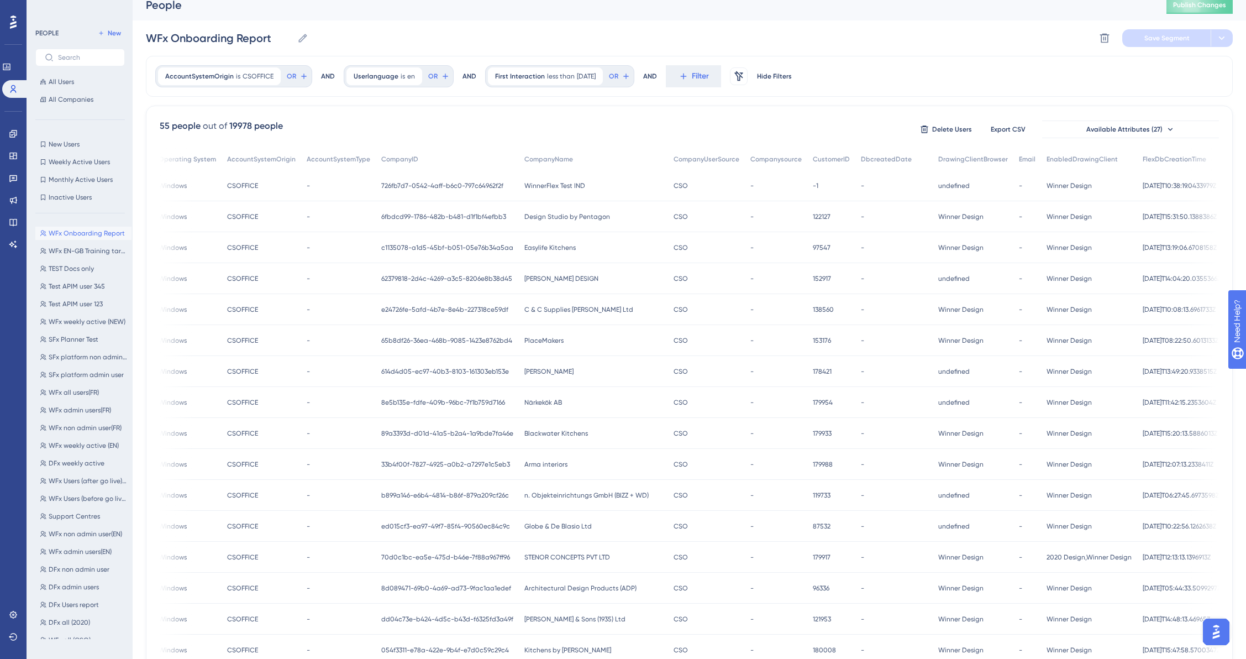
scroll to position [0, 0]
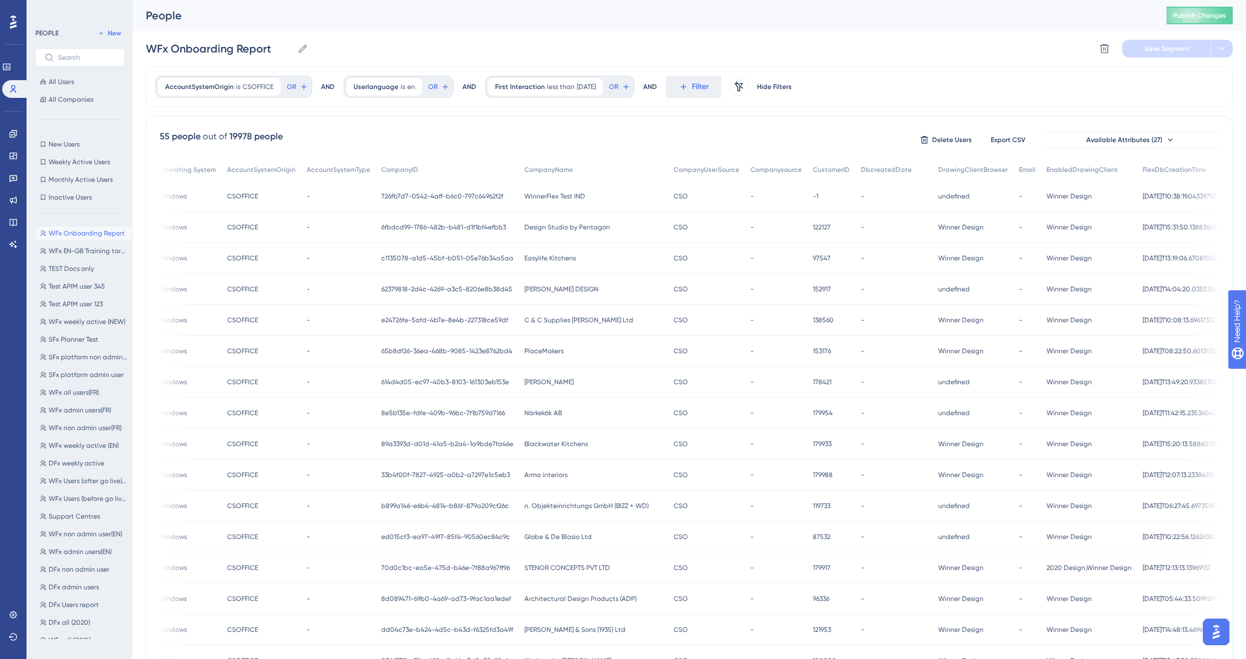
click at [704, 74] on div "AccountSystemOrigin is CSOFFICE CSOFFICE Remove OR AND Userlanguage is en en Re…" at bounding box center [689, 86] width 1087 height 41
click at [704, 82] on span "Filter" at bounding box center [700, 86] width 17 height 13
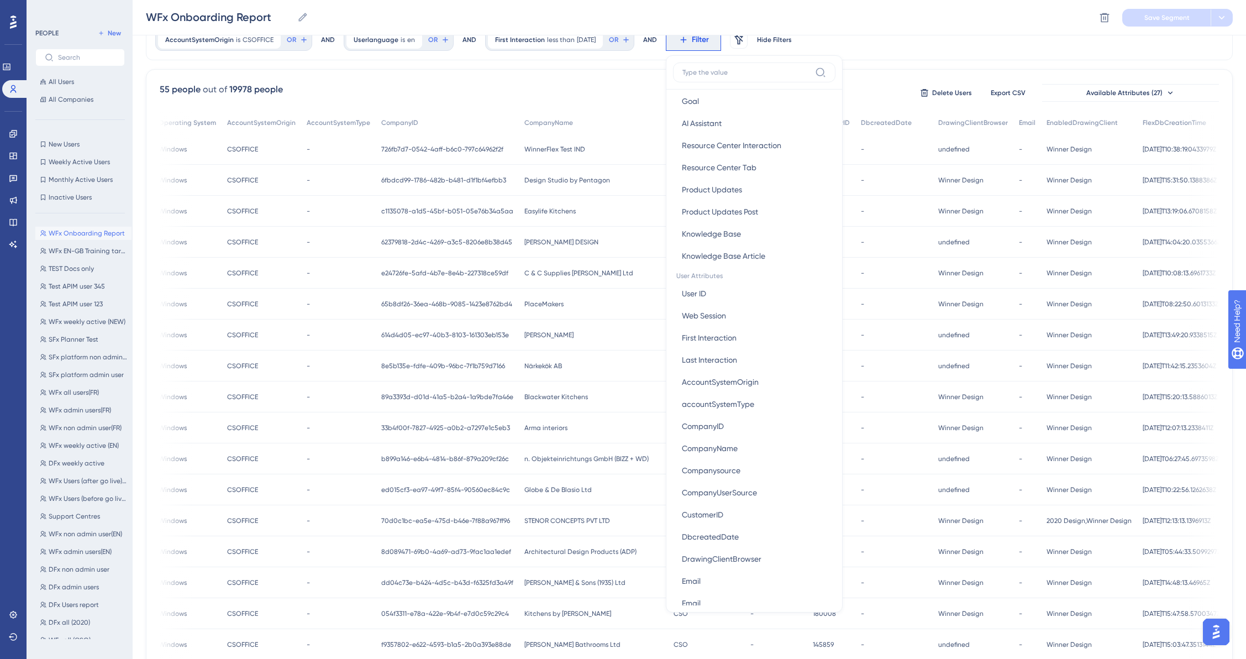
scroll to position [331, 0]
click at [738, 447] on span "CompanyName" at bounding box center [710, 441] width 56 height 13
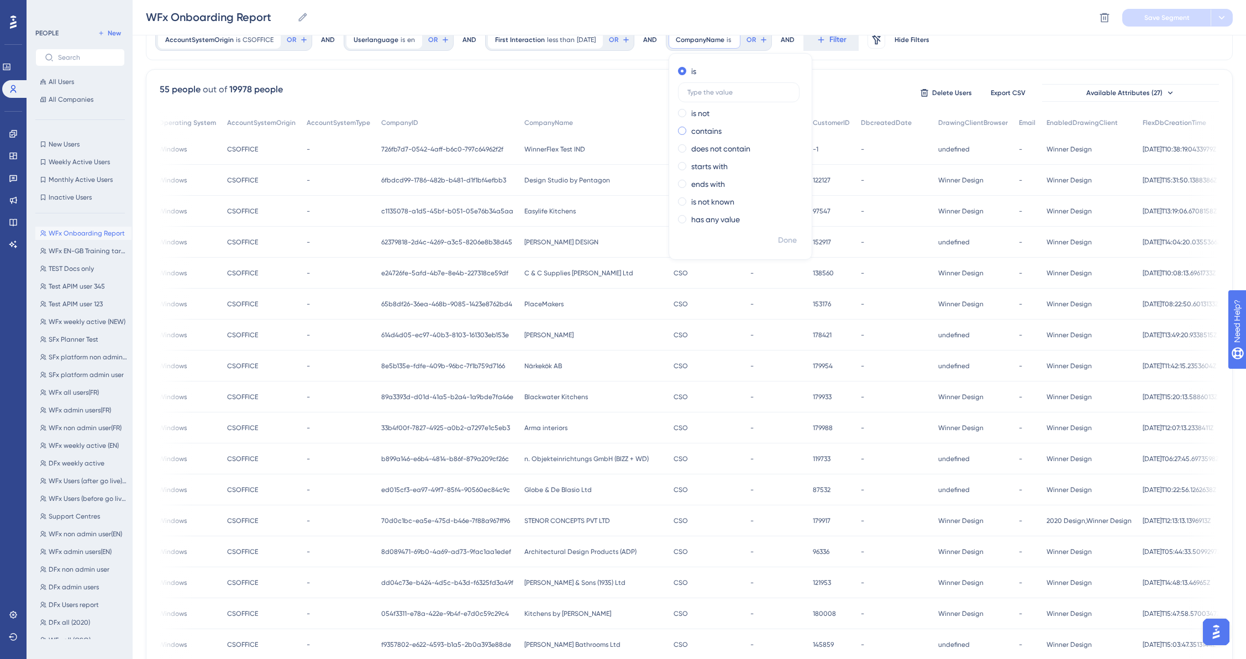
click at [687, 129] on span at bounding box center [682, 131] width 8 height 8
click at [690, 128] on input "radio" at bounding box center [690, 128] width 0 height 0
click at [720, 126] on input "text" at bounding box center [739, 128] width 103 height 8
type input "blackwater"
click at [797, 241] on span "Done" at bounding box center [787, 240] width 19 height 13
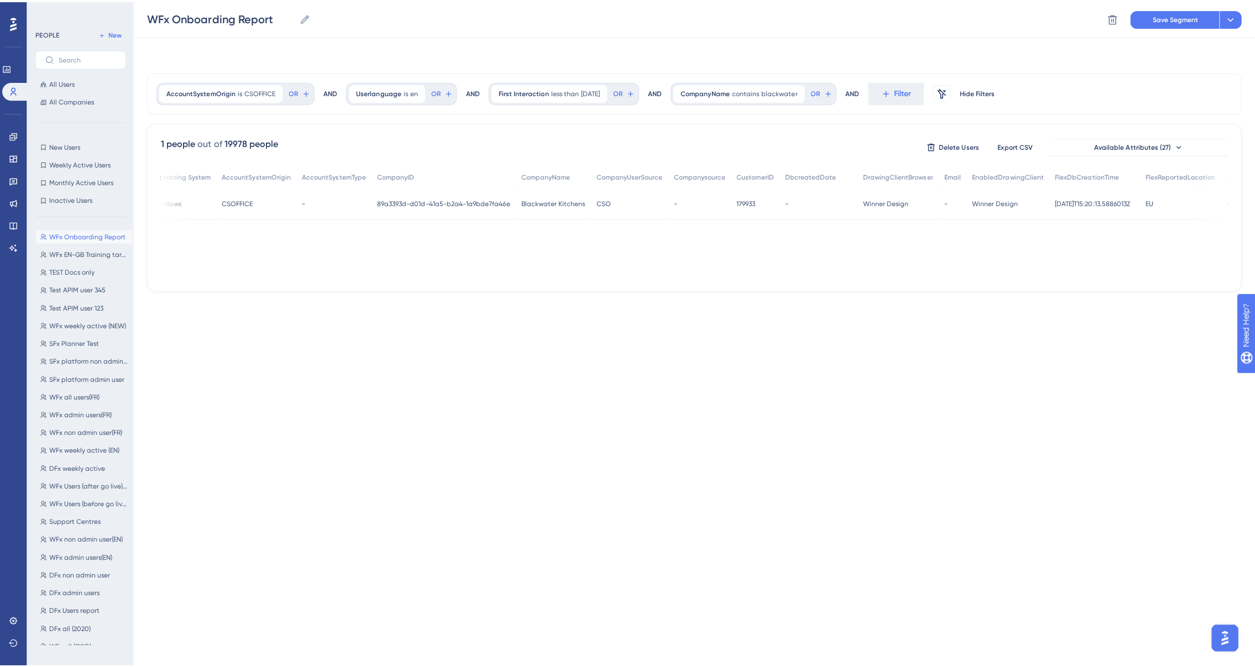
scroll to position [0, 0]
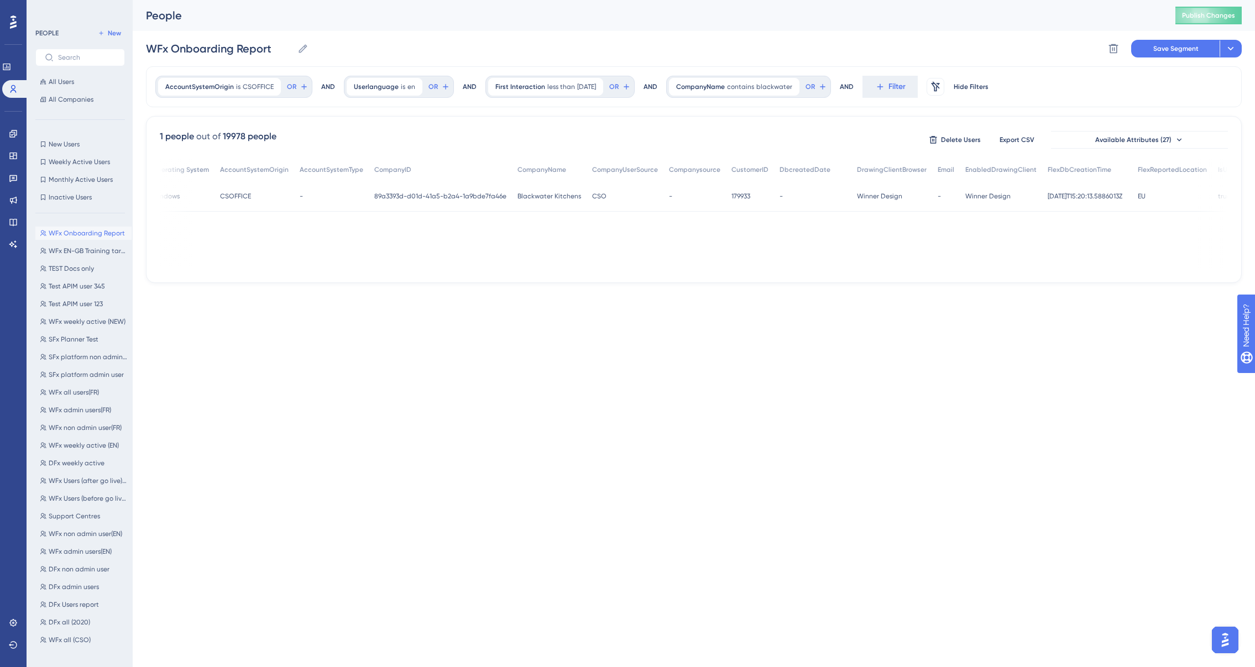
click at [75, 233] on span "WFx Onboarding Report" at bounding box center [87, 233] width 76 height 9
click at [73, 245] on button "WFx EN-GB Training target WFx EN-GB Training target" at bounding box center [83, 250] width 96 height 13
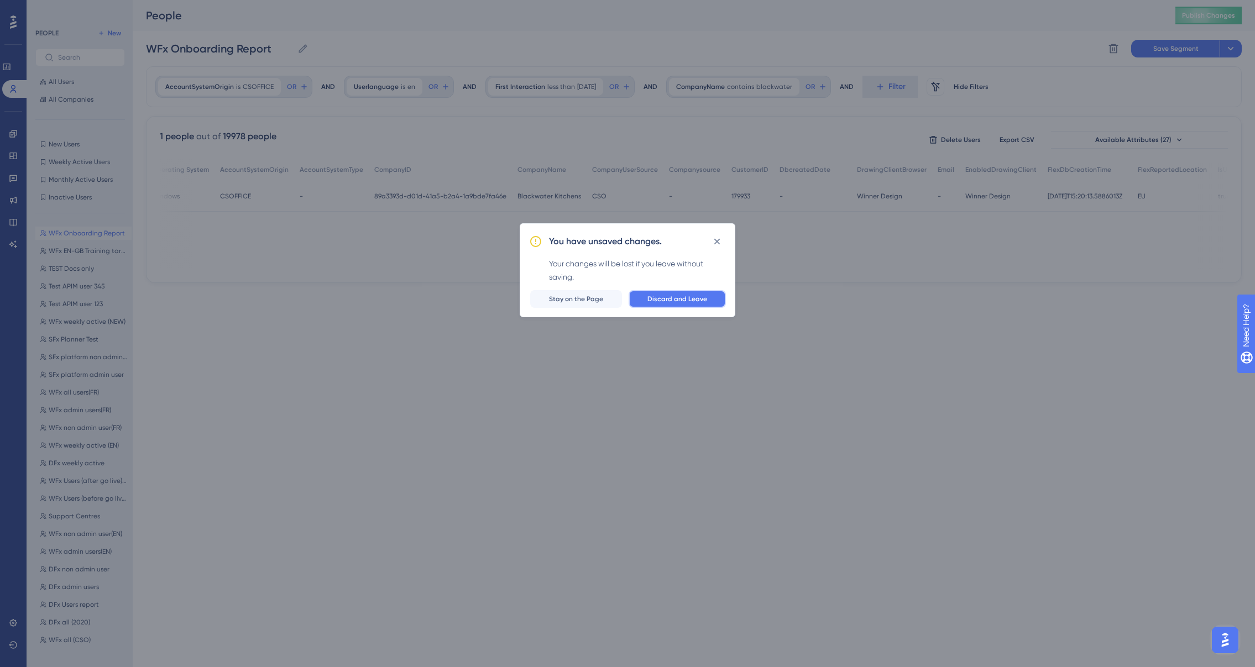
click at [694, 296] on span "Discard and Leave" at bounding box center [677, 299] width 60 height 9
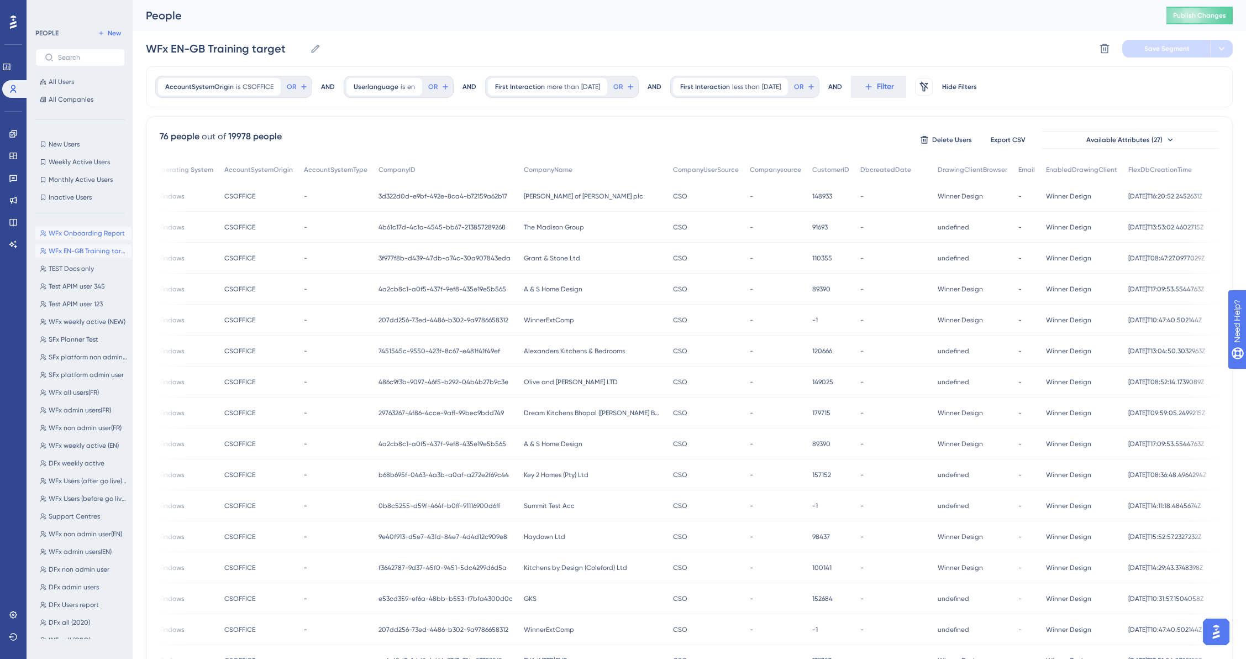
click at [64, 234] on span "WFx Onboarding Report" at bounding box center [87, 233] width 76 height 9
type input "WFx Onboarding Report"
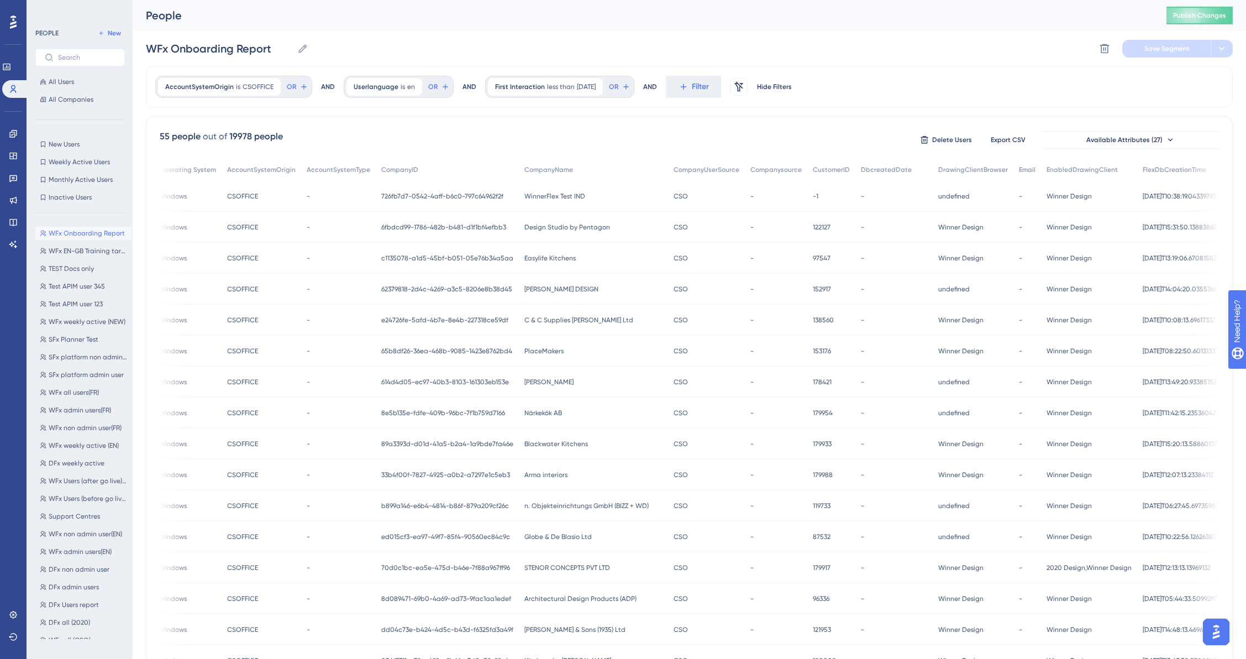
click at [525, 442] on span "Blackwater Kitchens" at bounding box center [557, 443] width 64 height 9
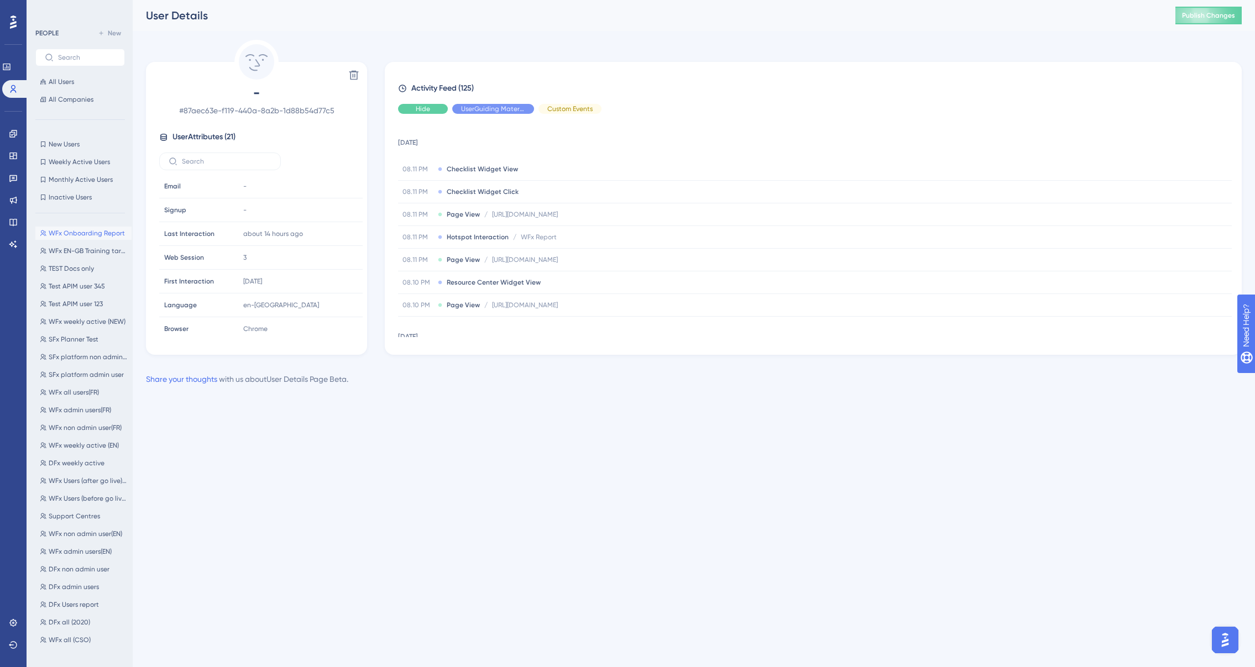
click at [420, 110] on span "Hide" at bounding box center [423, 108] width 14 height 9
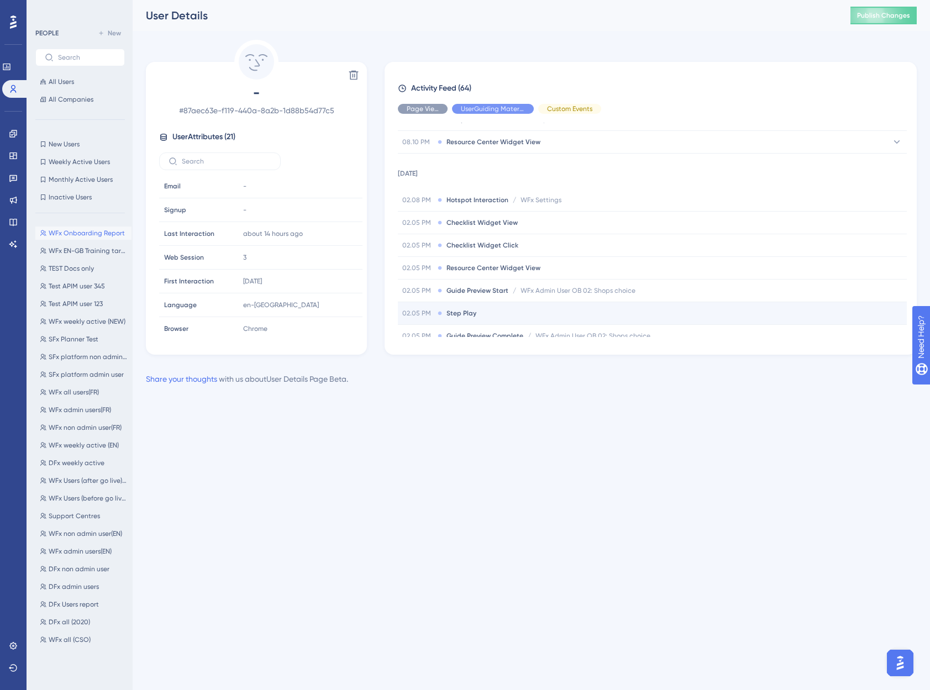
scroll to position [184, 0]
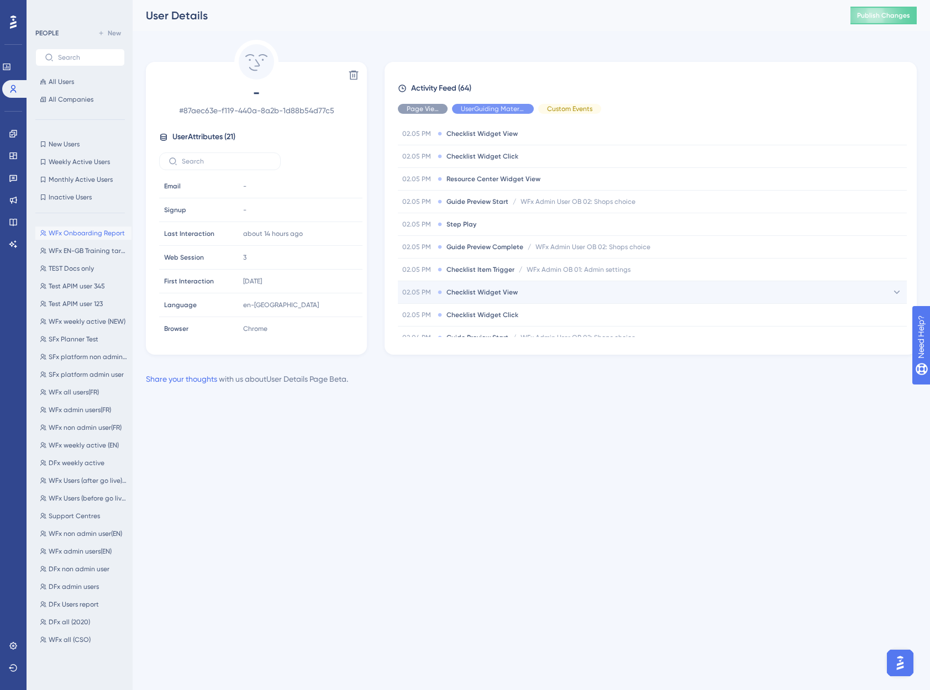
click at [479, 294] on span "Checklist Widget View" at bounding box center [482, 292] width 71 height 9
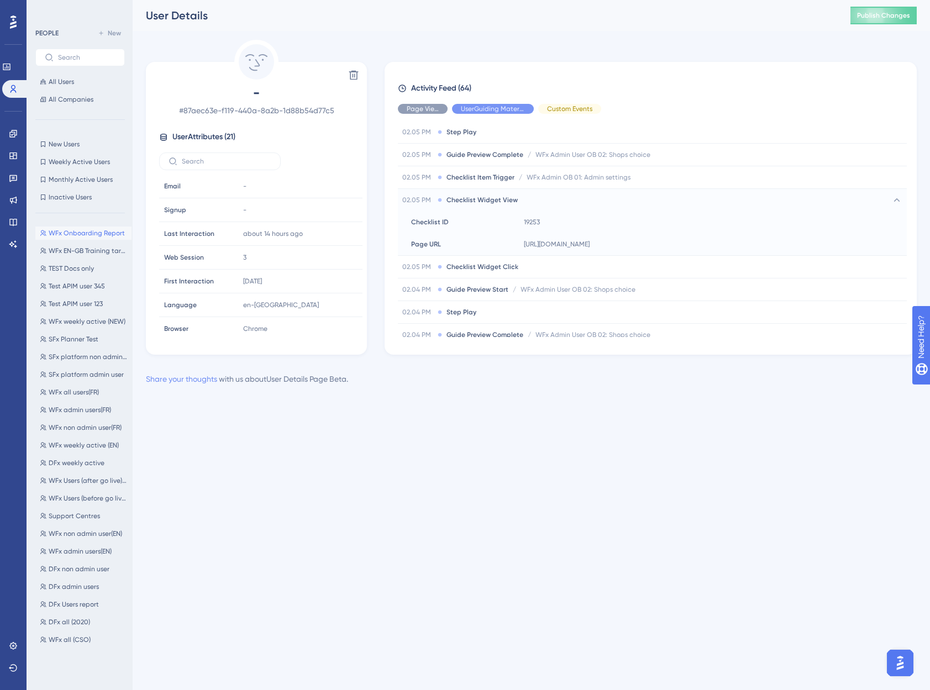
click at [184, 382] on link "Share your thoughts" at bounding box center [181, 379] width 71 height 9
click at [9, 611] on icon at bounding box center [13, 646] width 9 height 9
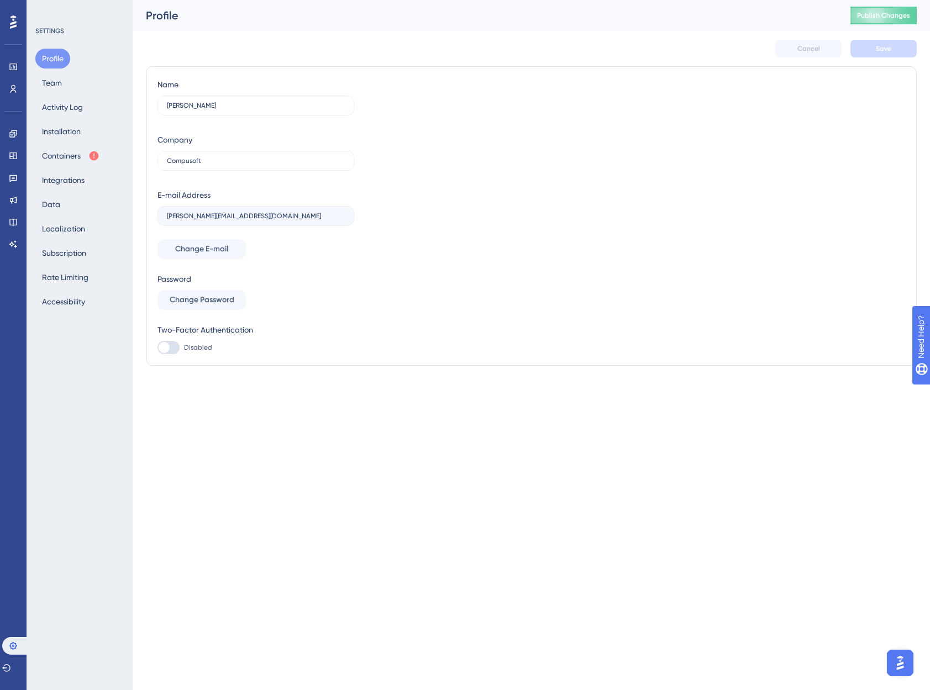
click at [72, 78] on div "Profile Team Activity Log Installation Containers Integrations Data Localizatio…" at bounding box center [80, 180] width 90 height 263
click at [51, 79] on button "Team" at bounding box center [51, 83] width 33 height 20
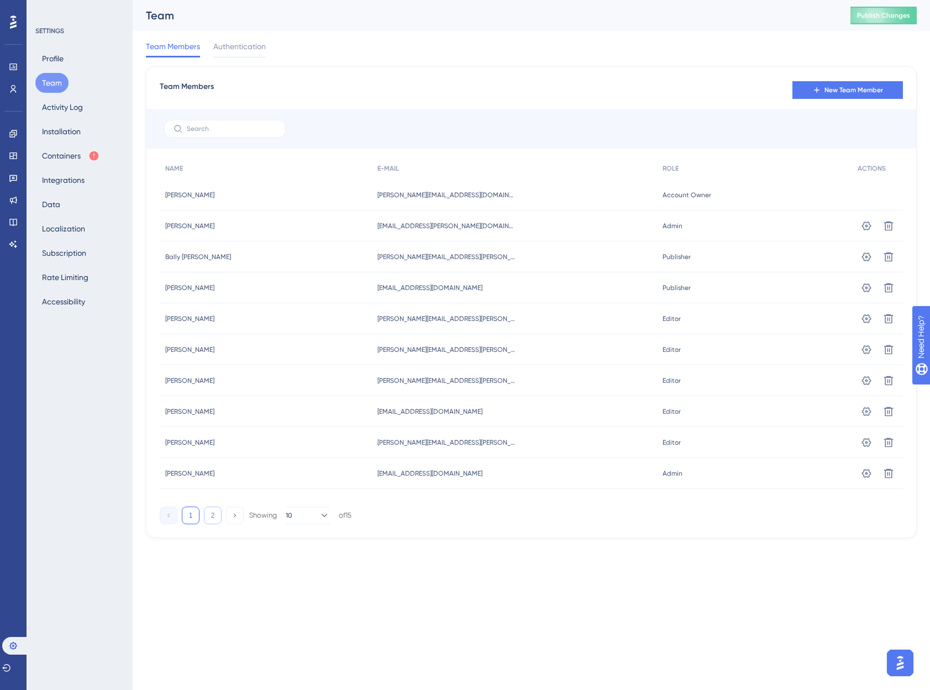
click at [209, 518] on button "2" at bounding box center [213, 516] width 18 height 18
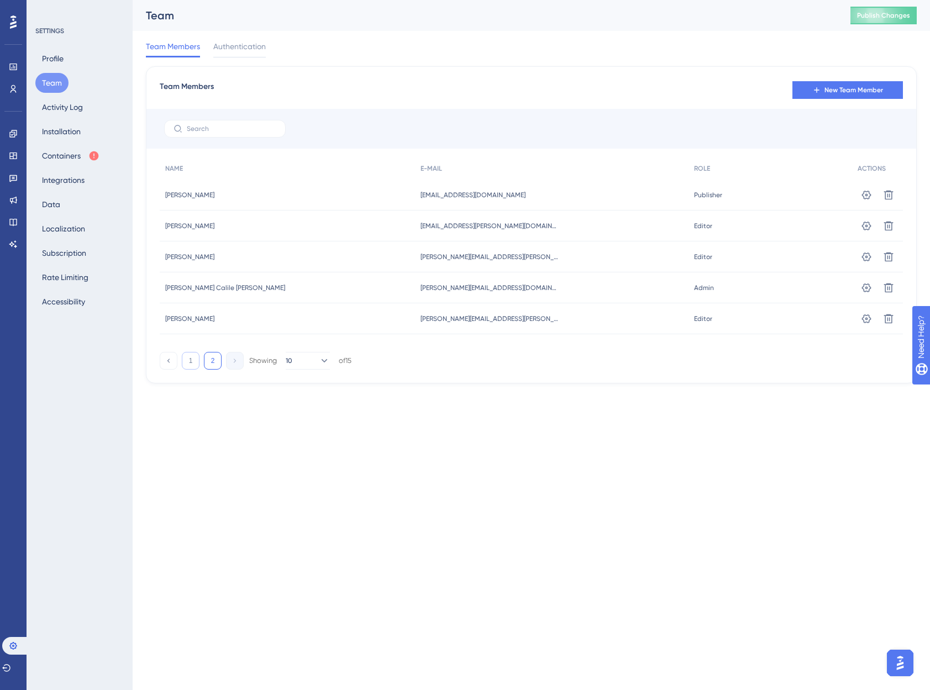
click at [190, 359] on button "1" at bounding box center [191, 361] width 18 height 18
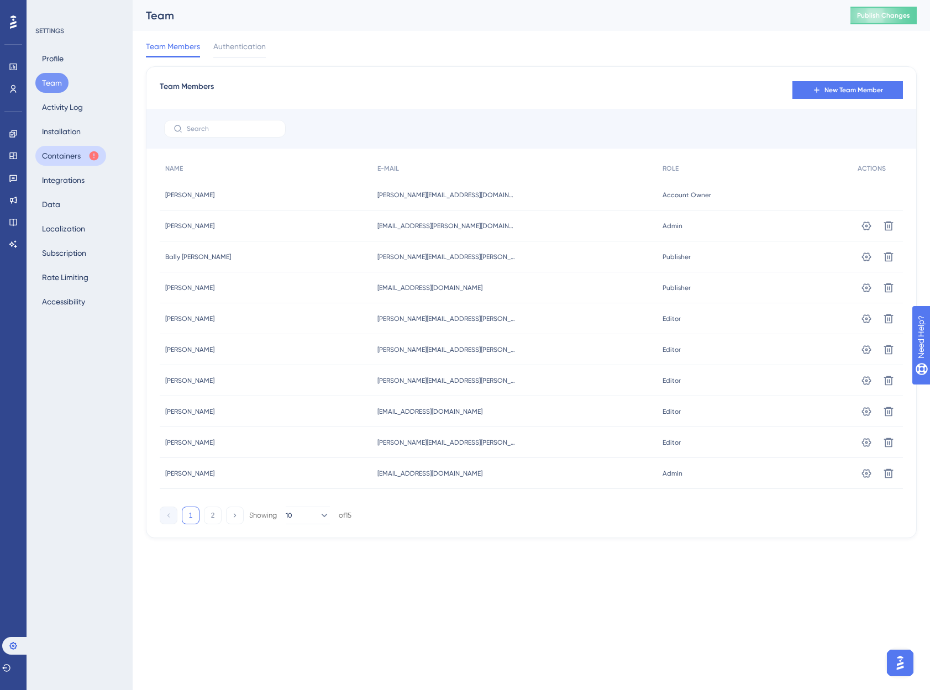
click at [50, 155] on button "Containers" at bounding box center [70, 156] width 71 height 20
